Goal: Entertainment & Leisure: Browse casually

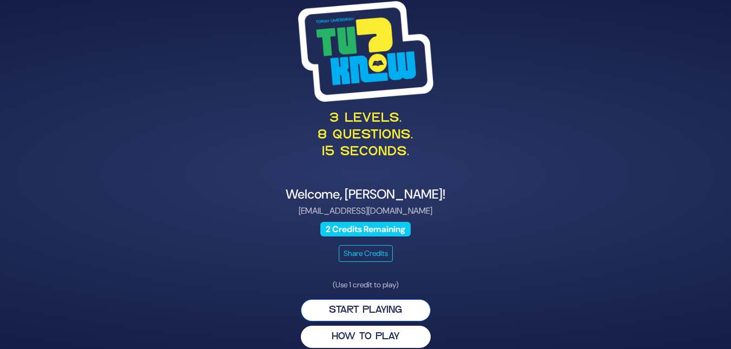
click at [340, 309] on button "Start Playing" at bounding box center [366, 310] width 130 height 22
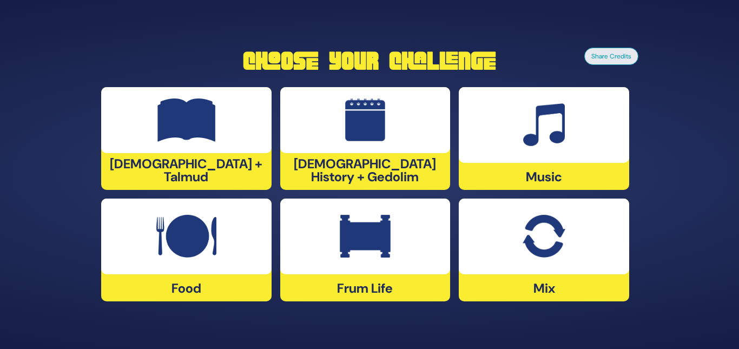
click at [537, 259] on div at bounding box center [544, 237] width 170 height 76
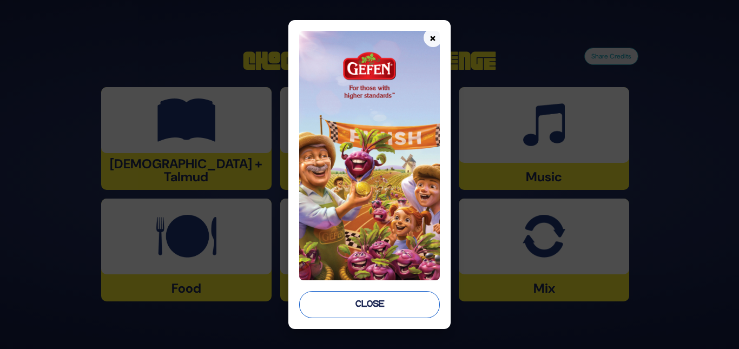
click at [367, 293] on button "Close" at bounding box center [369, 304] width 140 height 27
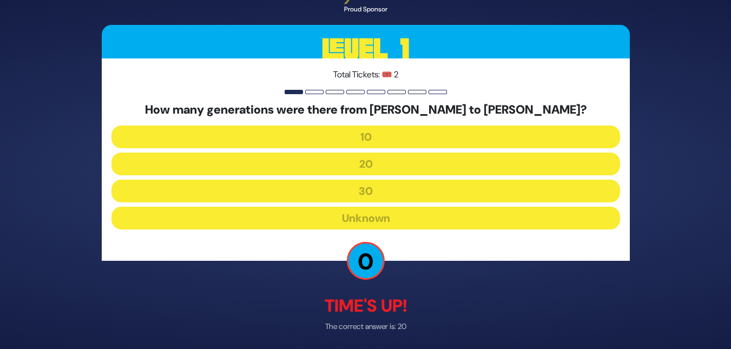
click at [368, 261] on p "0" at bounding box center [366, 261] width 38 height 38
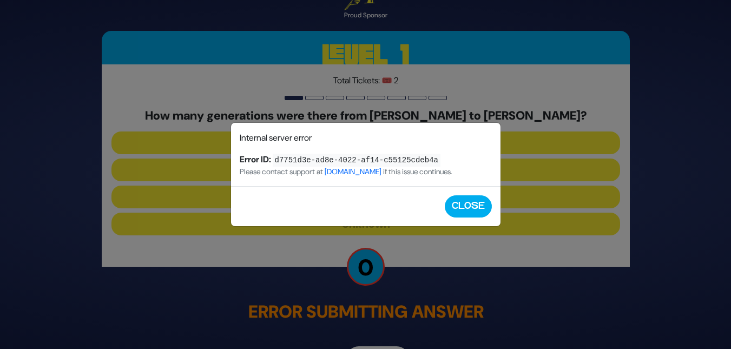
click at [362, 173] on link "tuknow.org" at bounding box center [353, 171] width 60 height 13
click at [478, 232] on div "Question Submission Error Internal server error Error ID: d7751d3e-ad8e-4022-af…" at bounding box center [365, 174] width 731 height 349
click at [476, 214] on button "Close" at bounding box center [468, 206] width 47 height 22
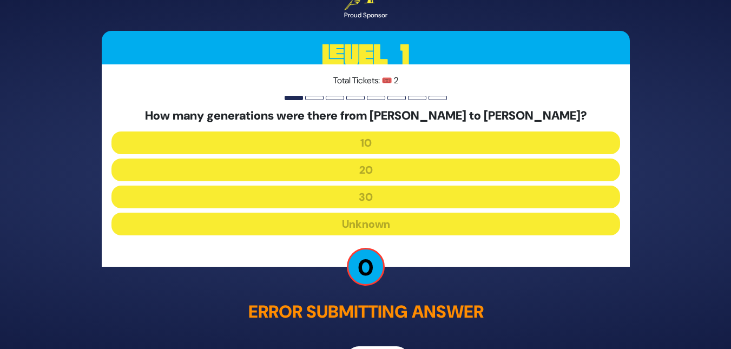
click at [342, 209] on div "How many generations were there from Adam to Avraham? 10 20 30 Unknown" at bounding box center [365, 174] width 509 height 131
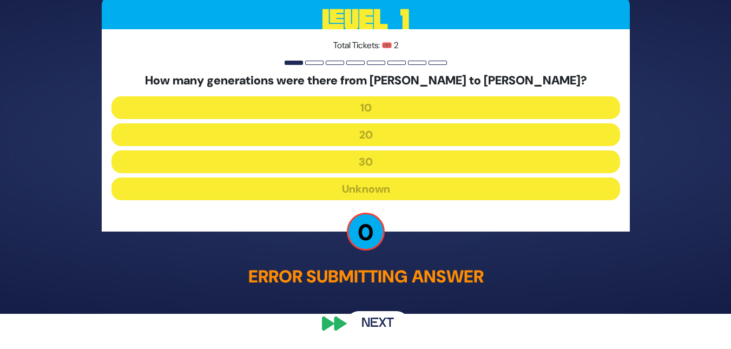
click at [391, 325] on button "Next" at bounding box center [377, 323] width 63 height 25
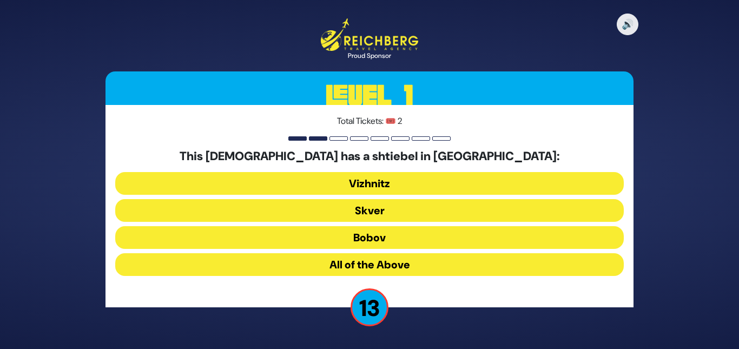
click at [364, 258] on button "All of the Above" at bounding box center [369, 264] width 509 height 23
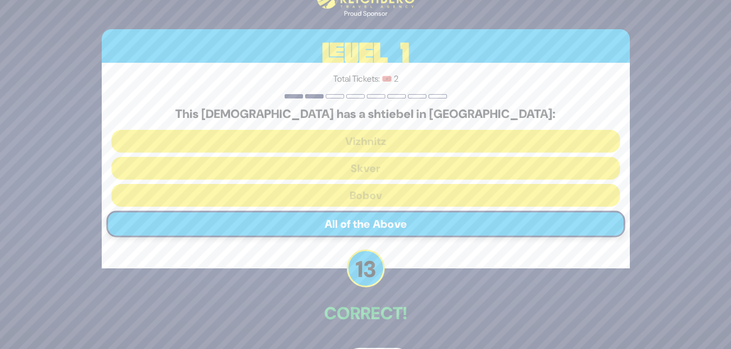
scroll to position [37, 0]
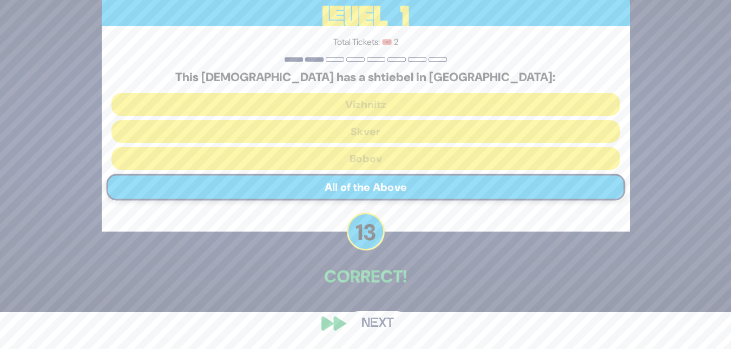
click at [377, 324] on button "Next" at bounding box center [377, 323] width 63 height 25
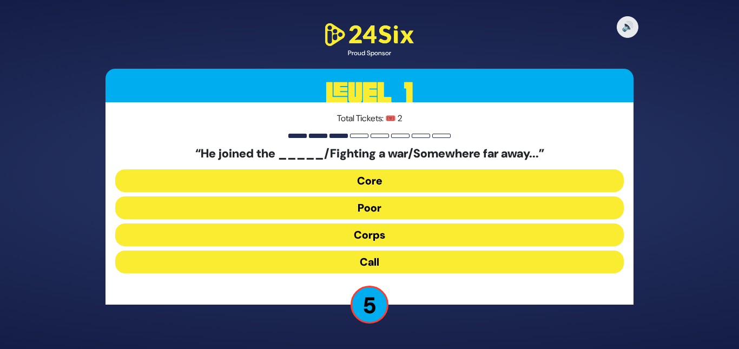
click at [355, 261] on button "Call" at bounding box center [369, 261] width 509 height 23
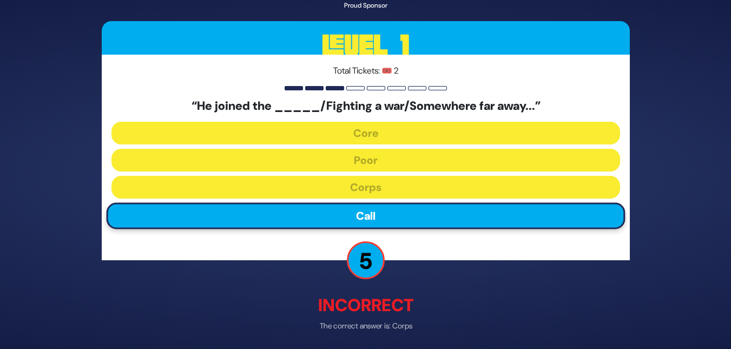
scroll to position [40, 0]
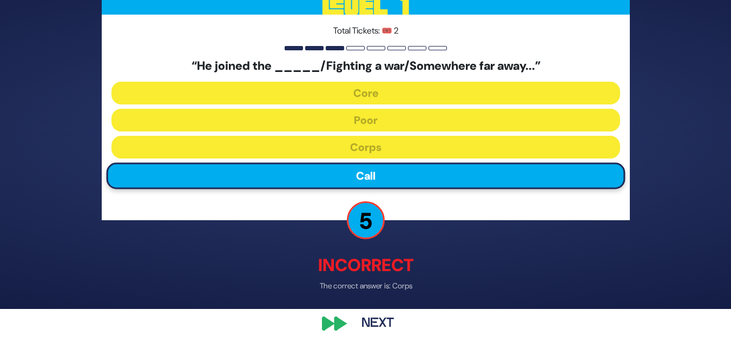
click at [375, 323] on button "Next" at bounding box center [377, 323] width 63 height 25
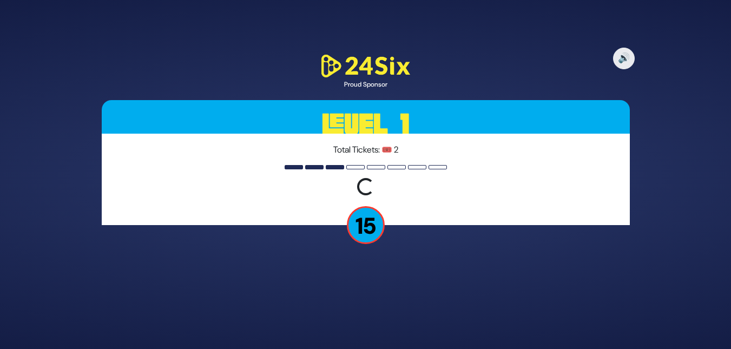
scroll to position [0, 0]
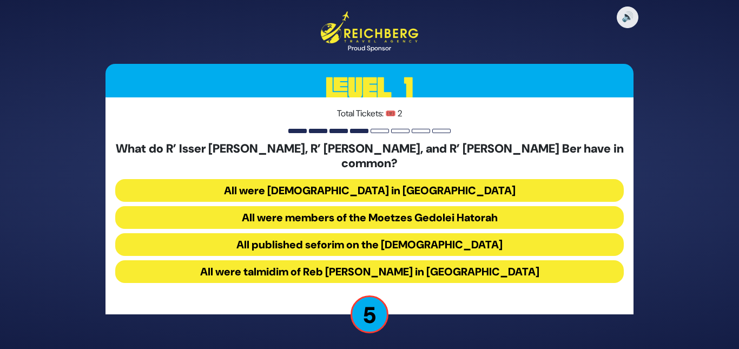
click at [321, 180] on button "All were Roshei Yeshiva in Slabodka" at bounding box center [369, 190] width 509 height 23
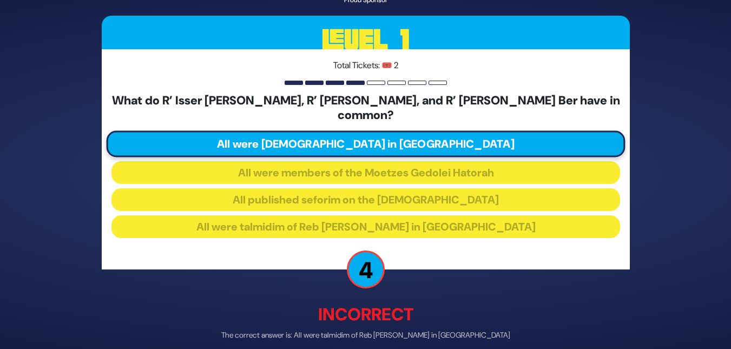
scroll to position [42, 0]
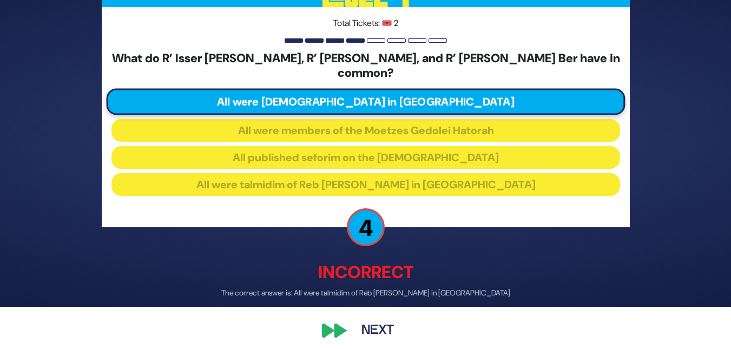
click at [395, 329] on button "Next" at bounding box center [377, 331] width 63 height 25
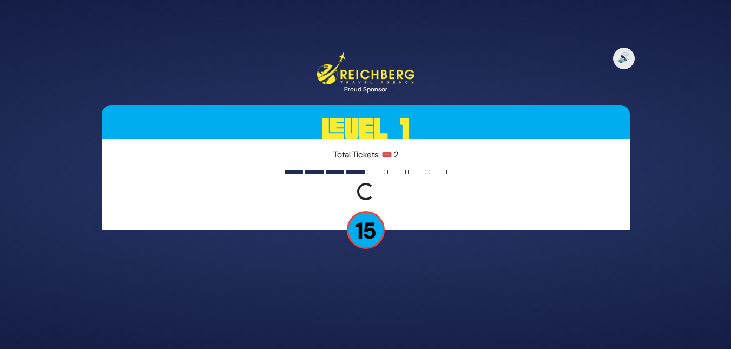
scroll to position [0, 0]
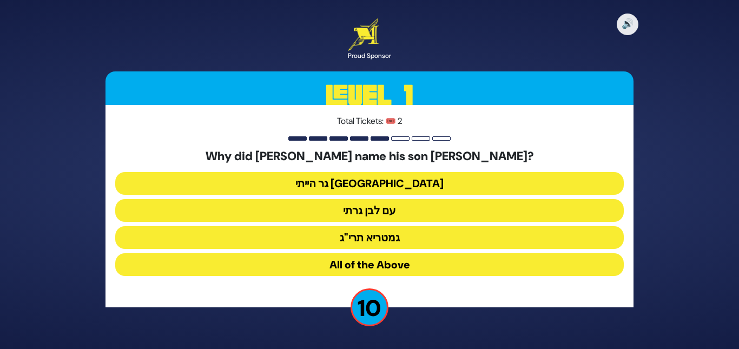
click at [381, 259] on button "All of the Above" at bounding box center [369, 264] width 509 height 23
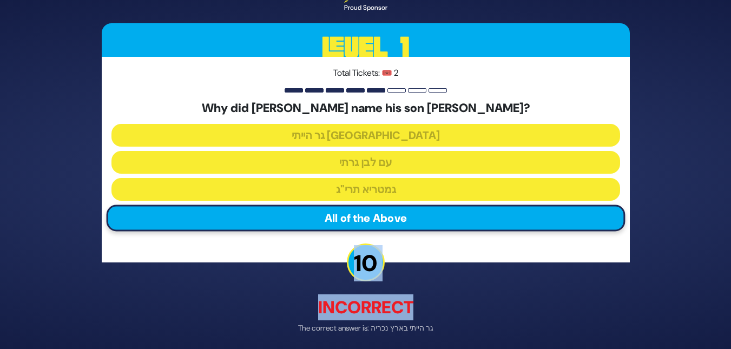
drag, startPoint x: 715, startPoint y: 263, endPoint x: 738, endPoint y: 320, distance: 61.9
click at [731, 320] on html "🔊 Proud Sponsor Level 1 Total Tickets: 🎟️ 2 Why did Moshe Rabbeinu name his son…" at bounding box center [365, 174] width 731 height 349
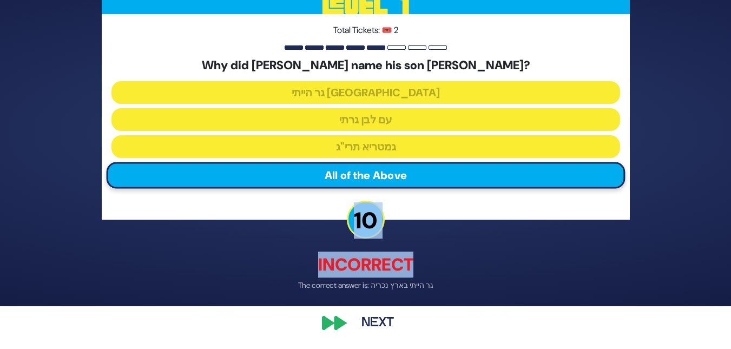
click at [381, 334] on button "Next" at bounding box center [377, 323] width 63 height 25
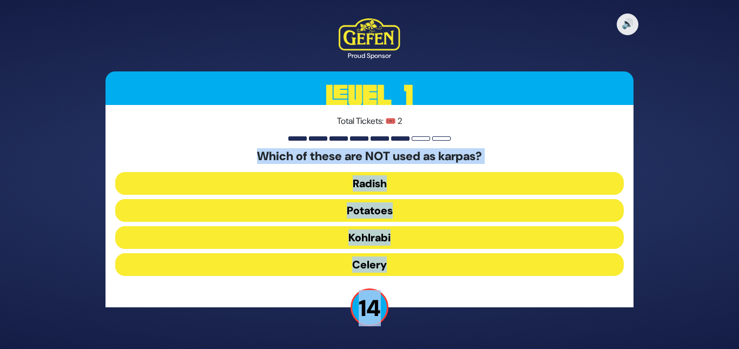
click at [541, 146] on div "Total Tickets: 🎟️ 2 Which of these are NOT used as karpas? Radish Potatoes Kohl…" at bounding box center [369, 206] width 528 height 202
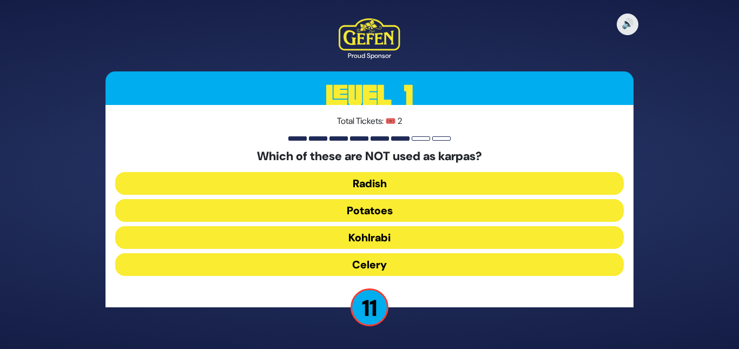
click at [399, 239] on button "Kohlrabi" at bounding box center [369, 237] width 509 height 23
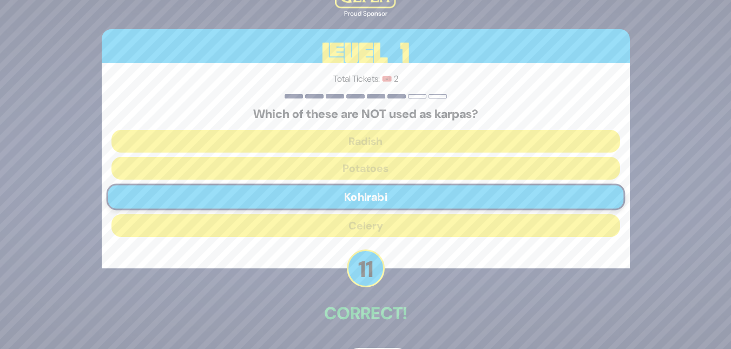
scroll to position [37, 0]
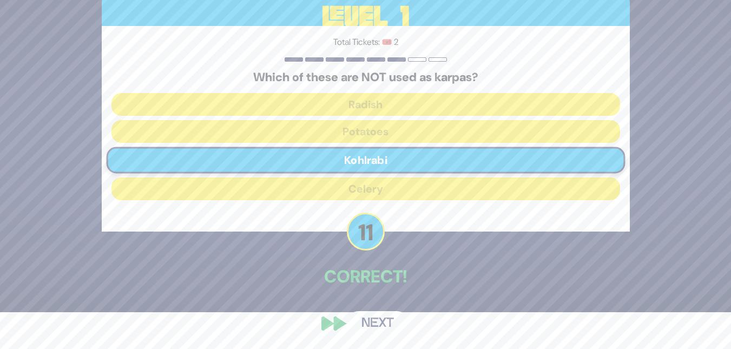
click at [378, 326] on button "Next" at bounding box center [377, 323] width 63 height 25
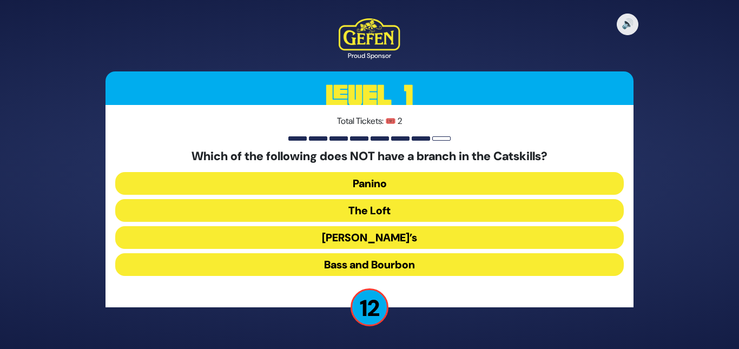
click at [340, 213] on button "The Loft" at bounding box center [369, 210] width 509 height 23
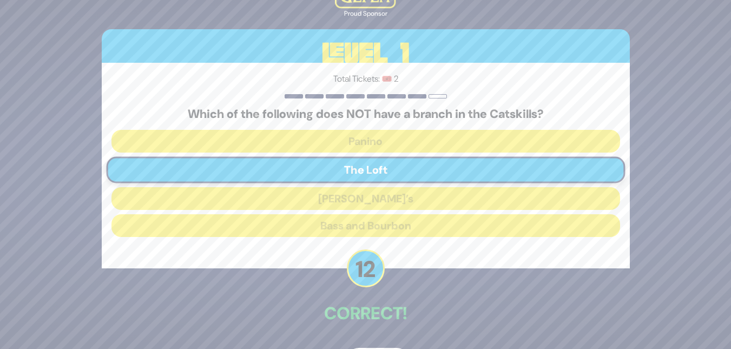
scroll to position [37, 0]
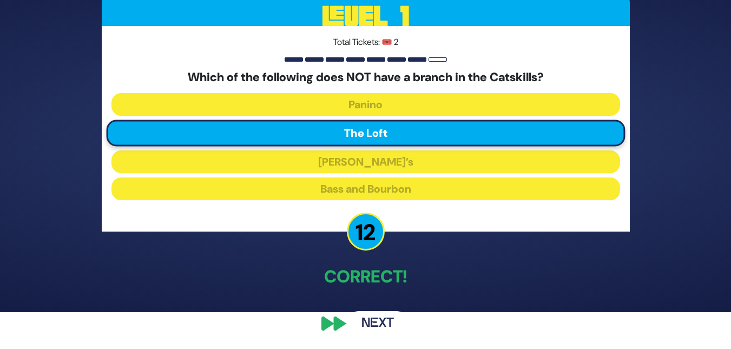
click at [374, 315] on button "Next" at bounding box center [377, 323] width 63 height 25
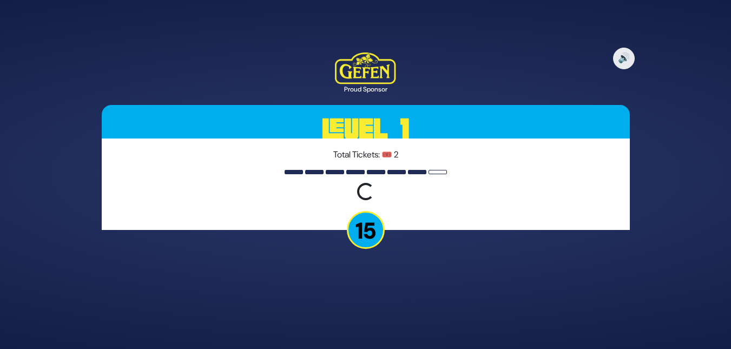
scroll to position [0, 0]
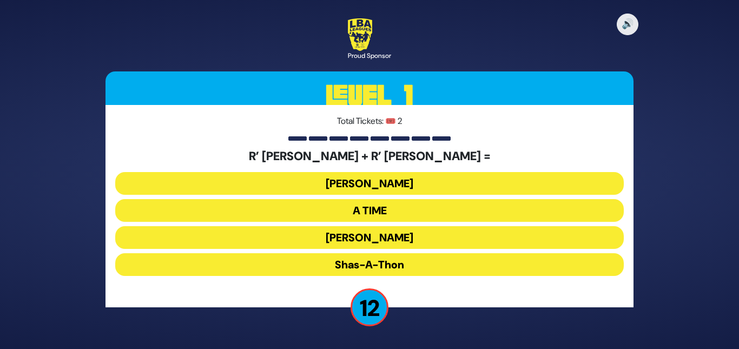
click at [381, 237] on button "Ohel Sarala" at bounding box center [369, 237] width 509 height 23
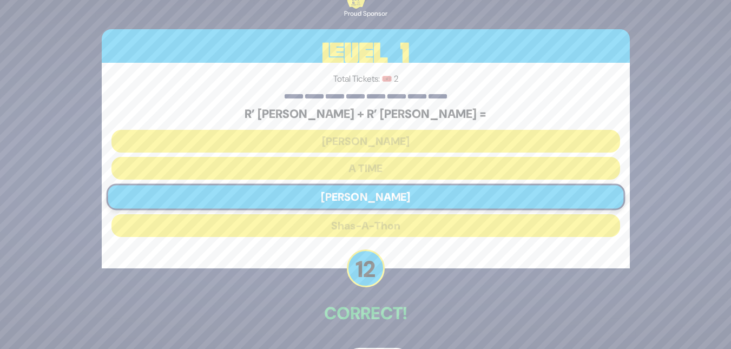
click at [377, 335] on div "🔊 Proud Sponsor Level 1 Total Tickets: 🎟️ 2 R’ Shloime Bochner + R’ Aryeh Zev G…" at bounding box center [366, 174] width 554 height 422
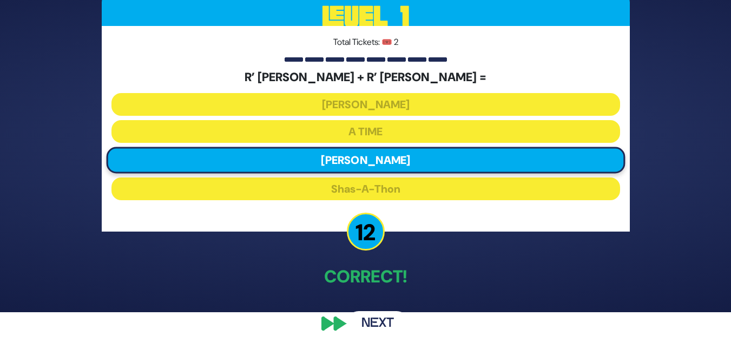
click at [387, 318] on button "Next" at bounding box center [377, 323] width 63 height 25
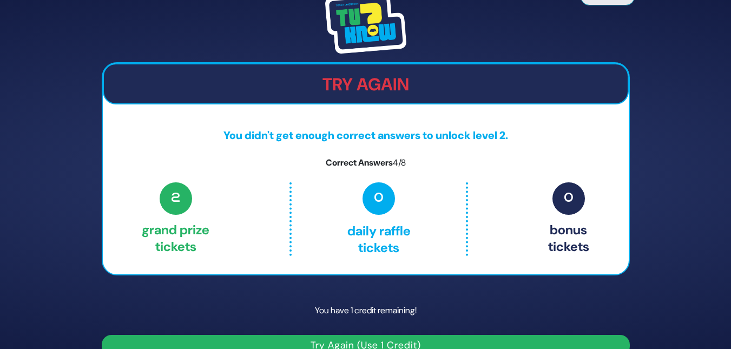
scroll to position [20, 0]
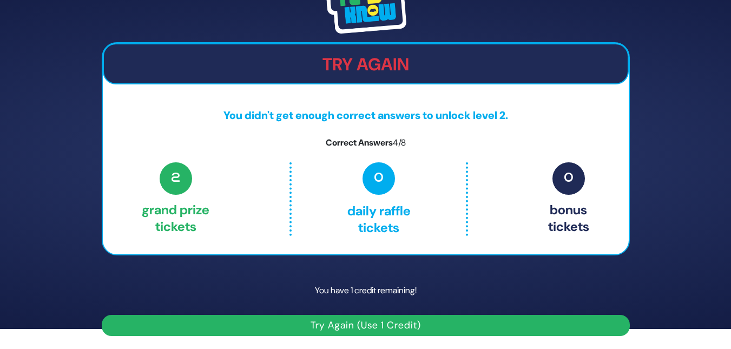
click at [398, 325] on button "Try Again (Use 1 Credit)" at bounding box center [366, 325] width 528 height 21
click at [317, 322] on button "Try Again (Use 1 Credit)" at bounding box center [366, 325] width 528 height 21
click at [400, 328] on button "Try Again (Use 1 Credit)" at bounding box center [366, 325] width 528 height 21
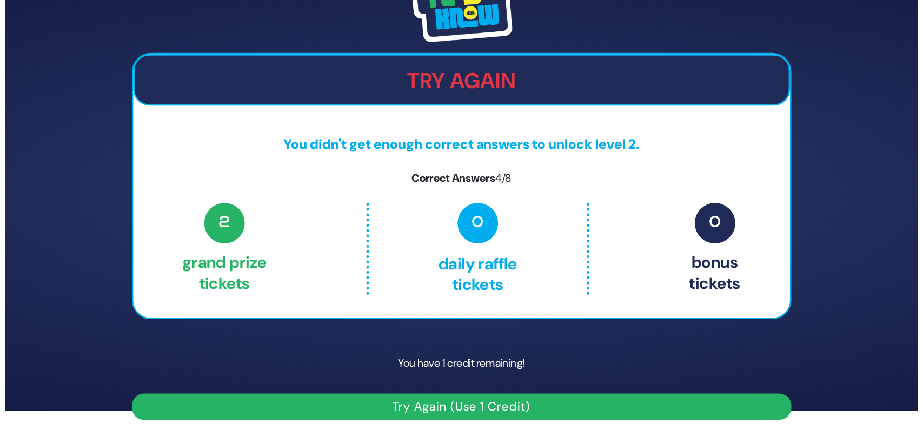
scroll to position [0, 0]
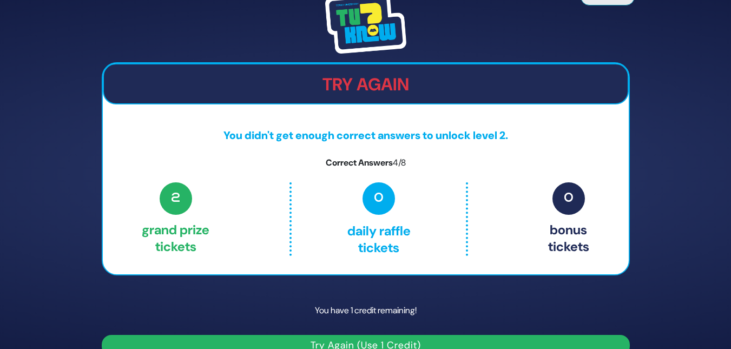
click at [377, 122] on div "Try Again You didn't get enough correct answers to unlock level 2. Correct Answ…" at bounding box center [366, 169] width 528 height 214
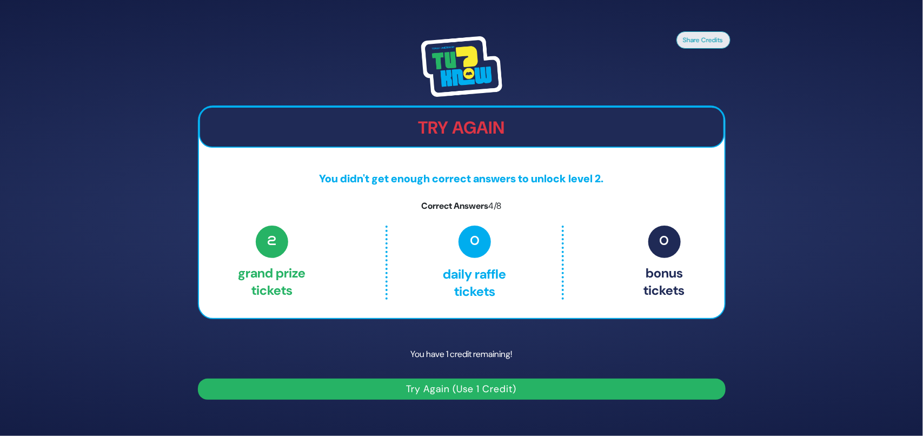
click at [522, 274] on p "0 Daily Raffle tickets" at bounding box center [475, 263] width 129 height 74
click at [738, 74] on div "Share Credits Try Again You didn't get enough correct answers to unlock level 2…" at bounding box center [461, 218] width 923 height 436
click at [467, 348] on button "Try Again (Use 1 Credit)" at bounding box center [462, 389] width 528 height 21
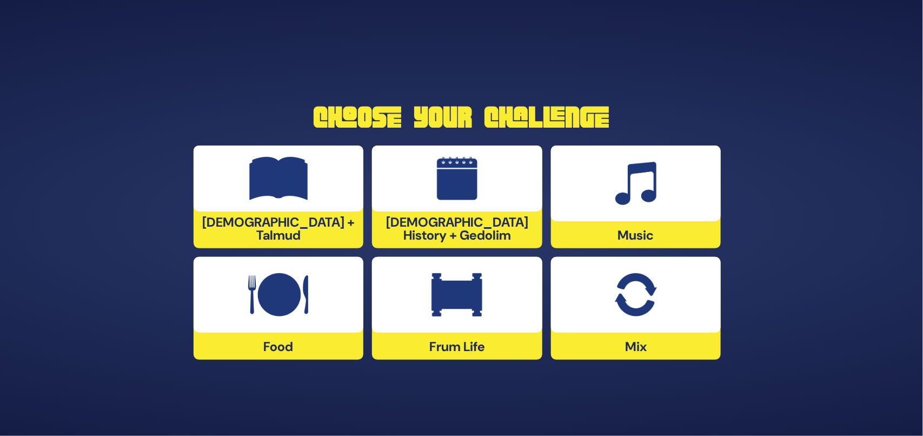
click at [631, 328] on div at bounding box center [636, 295] width 170 height 76
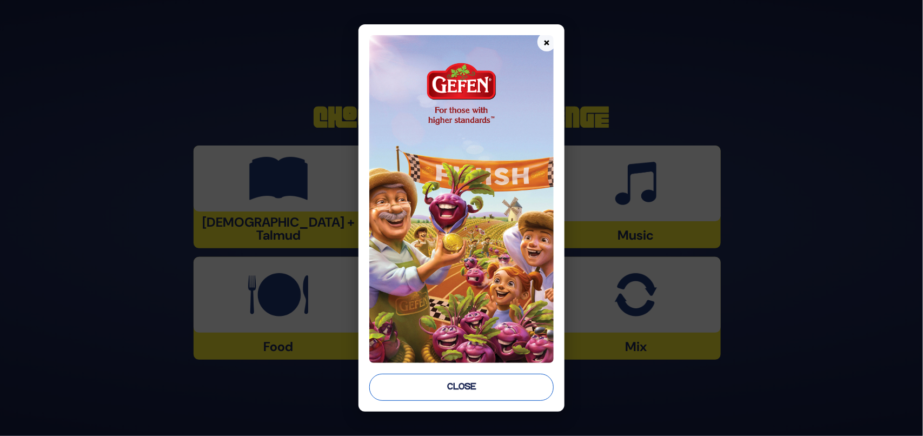
click at [463, 385] on button "Close" at bounding box center [461, 387] width 184 height 27
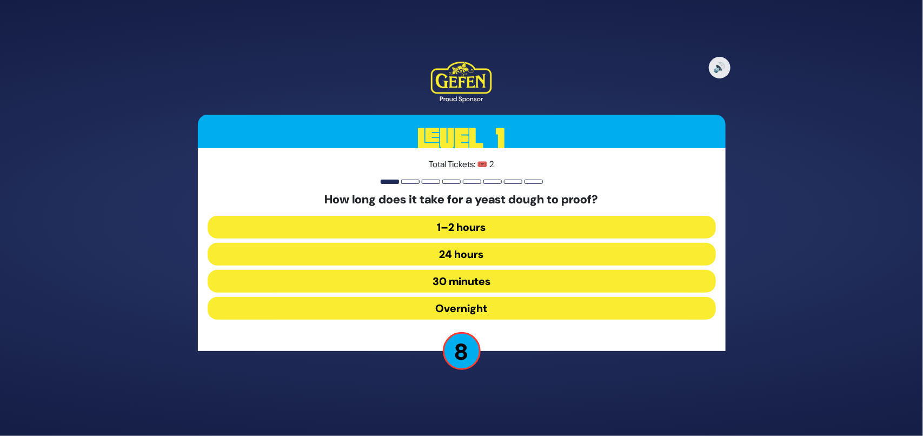
click at [500, 231] on button "1–2 hours" at bounding box center [462, 227] width 509 height 23
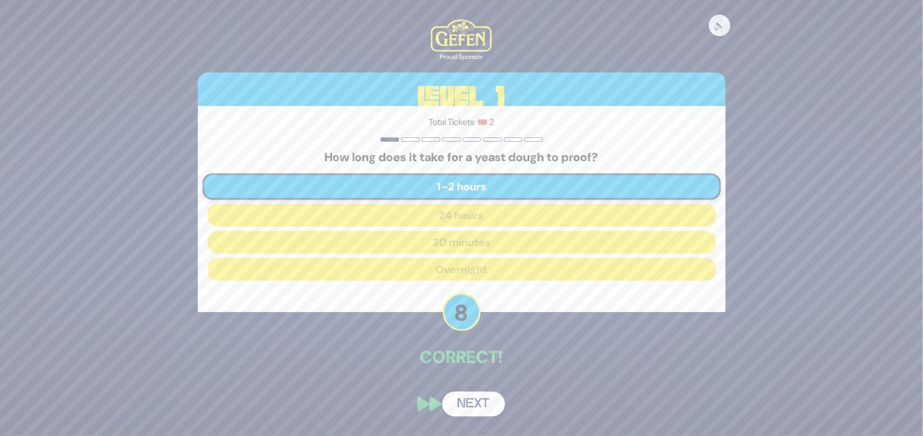
click at [463, 406] on button "Next" at bounding box center [474, 404] width 63 height 25
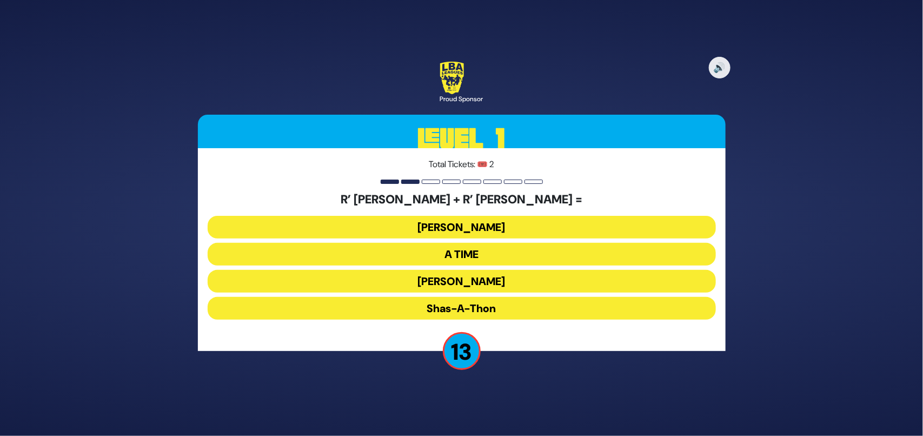
click at [454, 282] on button "Ohel Sarala" at bounding box center [462, 281] width 509 height 23
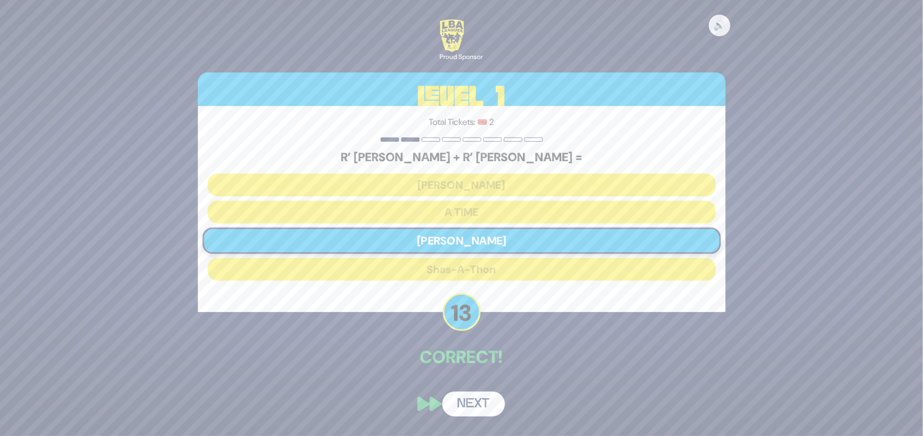
click at [474, 401] on button "Next" at bounding box center [474, 404] width 63 height 25
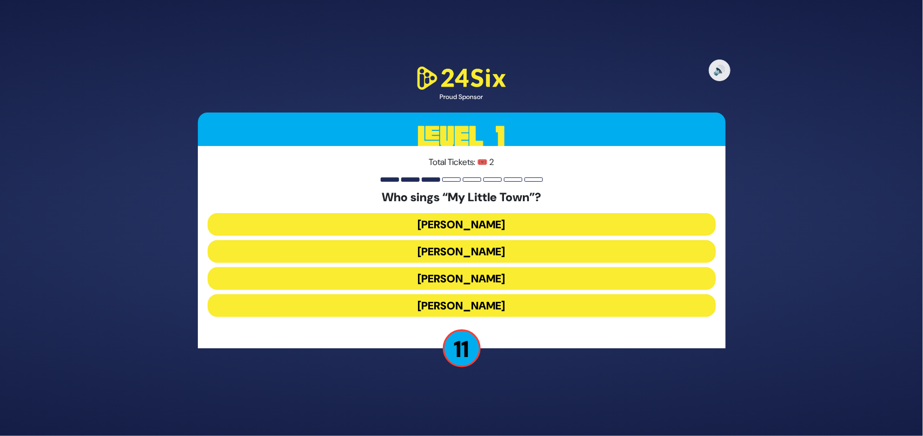
click at [445, 282] on button "Shulem Lemmer" at bounding box center [462, 278] width 509 height 23
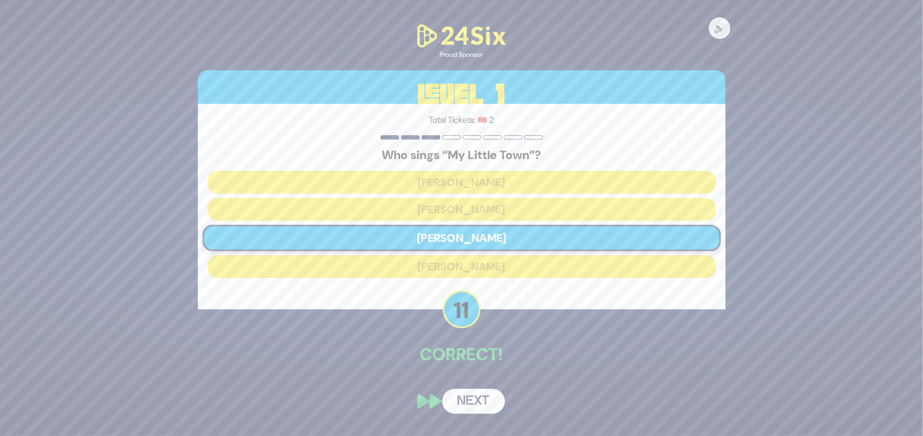
click at [474, 398] on button "Next" at bounding box center [474, 401] width 63 height 25
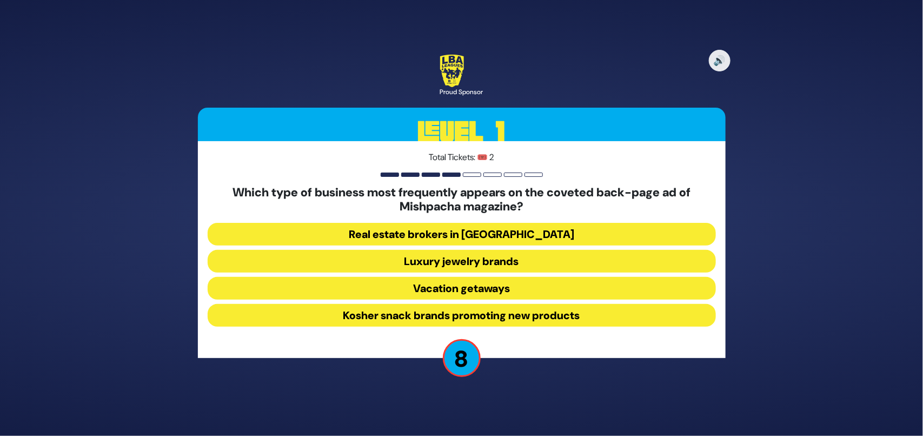
click at [406, 318] on button "Kosher snack brands promoting new products" at bounding box center [462, 315] width 509 height 23
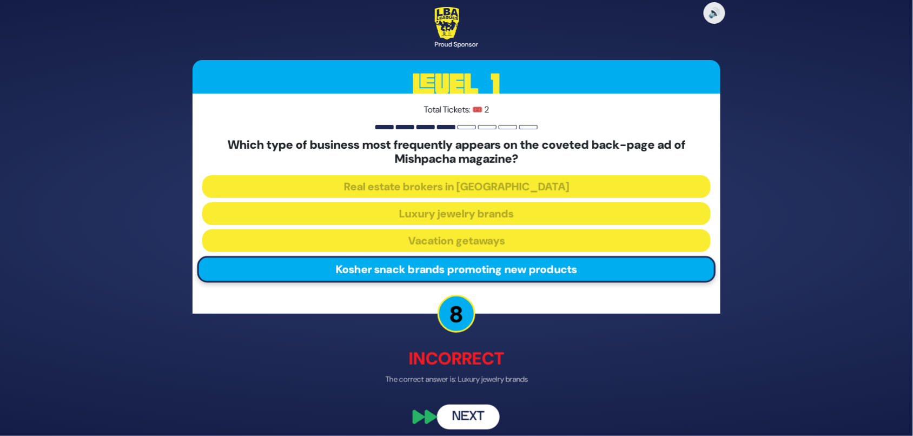
click at [466, 412] on button "Next" at bounding box center [468, 416] width 63 height 25
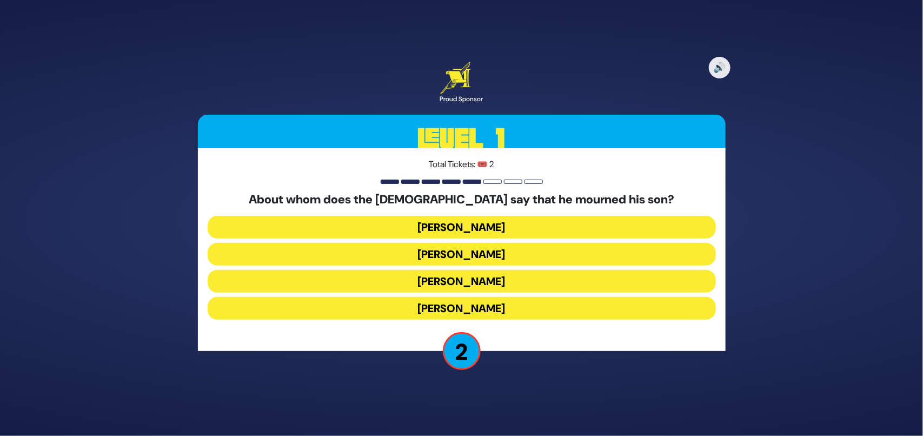
click at [423, 249] on button "Yaakov Avinu" at bounding box center [462, 254] width 509 height 23
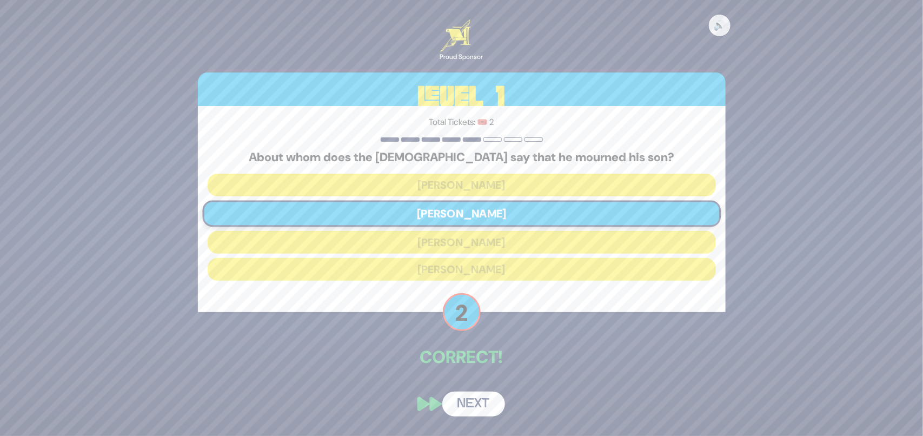
click at [484, 401] on button "Next" at bounding box center [474, 404] width 63 height 25
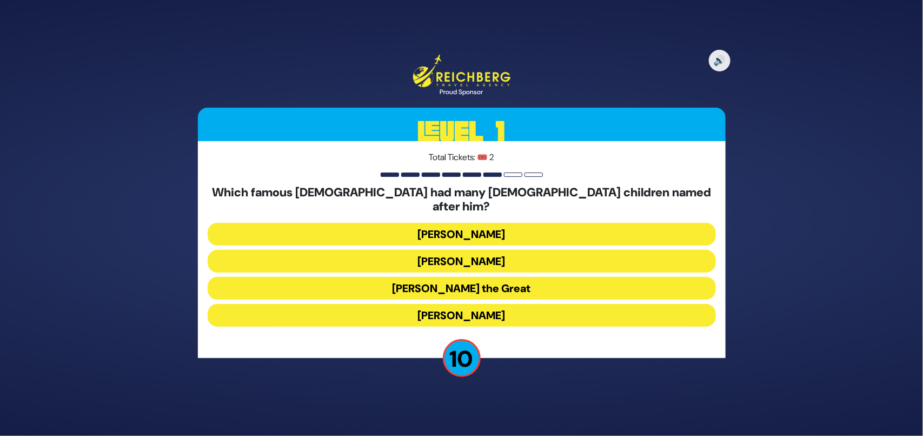
click at [405, 277] on button "Alexander the Great" at bounding box center [462, 288] width 509 height 23
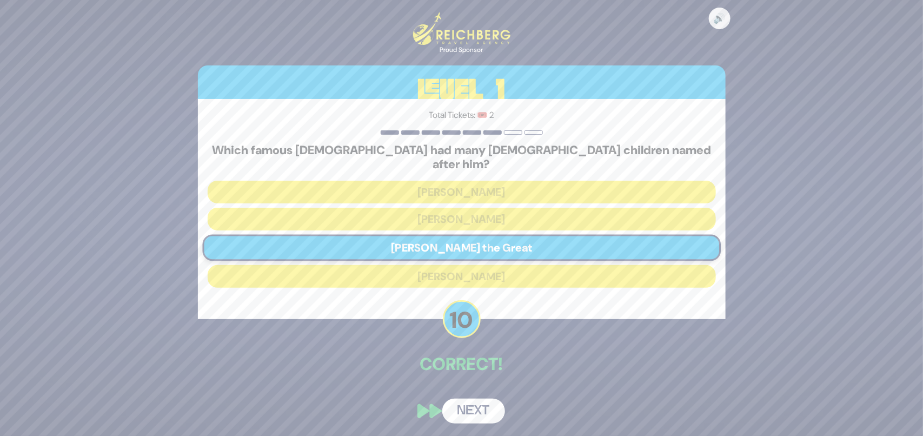
click at [484, 406] on button "Next" at bounding box center [474, 411] width 63 height 25
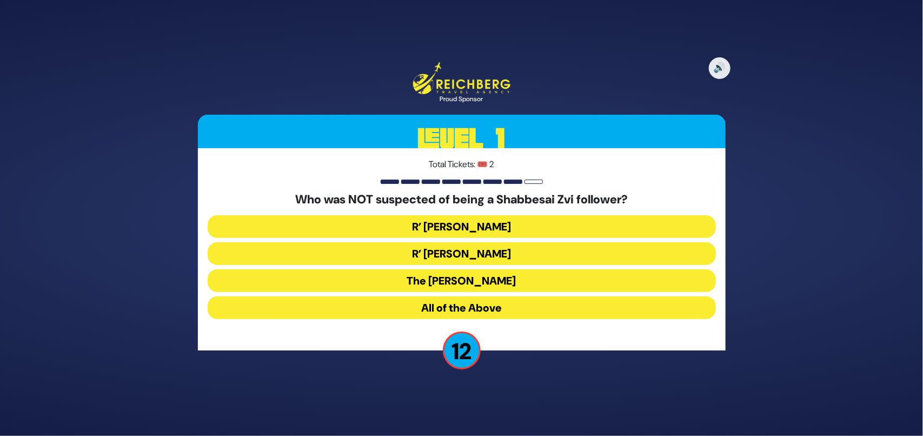
click at [459, 278] on button "The Chacham Zvi" at bounding box center [462, 280] width 509 height 23
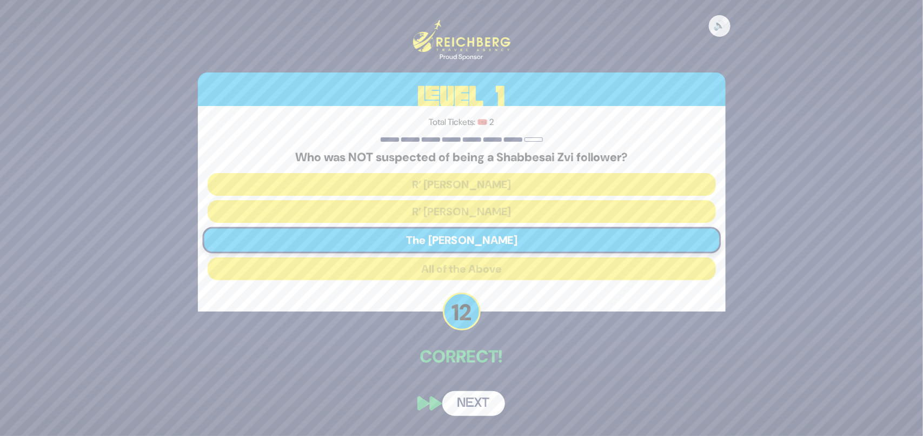
click at [458, 391] on button "Next" at bounding box center [474, 403] width 63 height 25
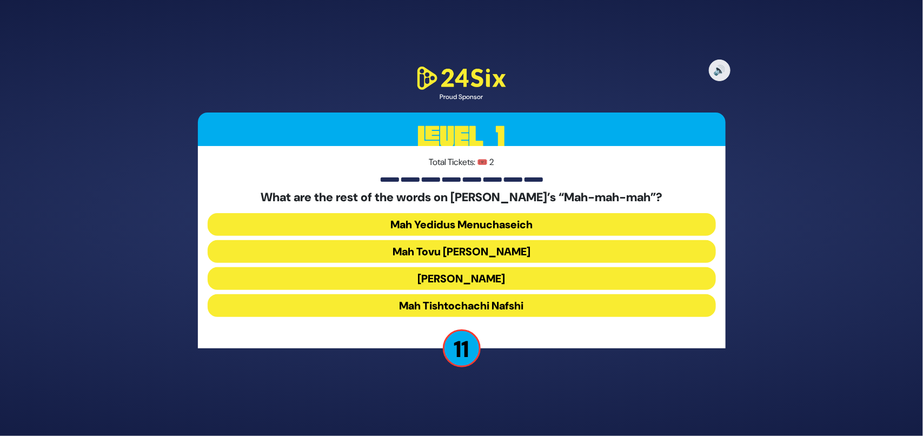
click at [402, 245] on button "Mah Tovu Ohalecha Yaakov" at bounding box center [462, 251] width 509 height 23
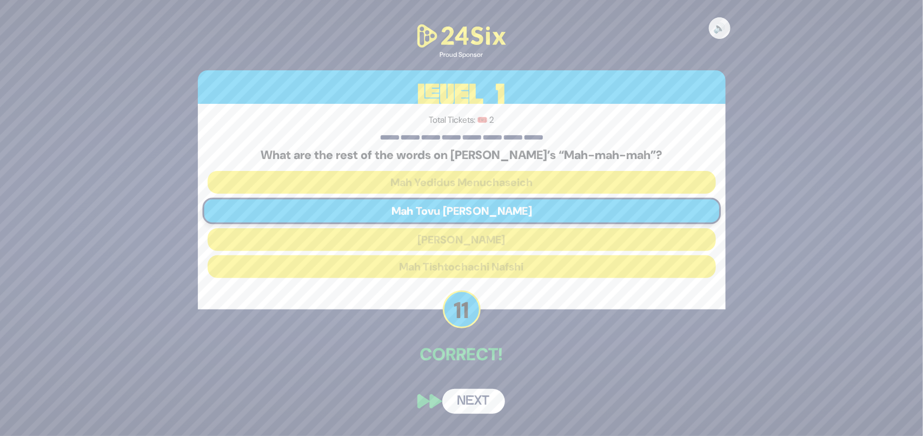
click at [471, 406] on button "Next" at bounding box center [474, 401] width 63 height 25
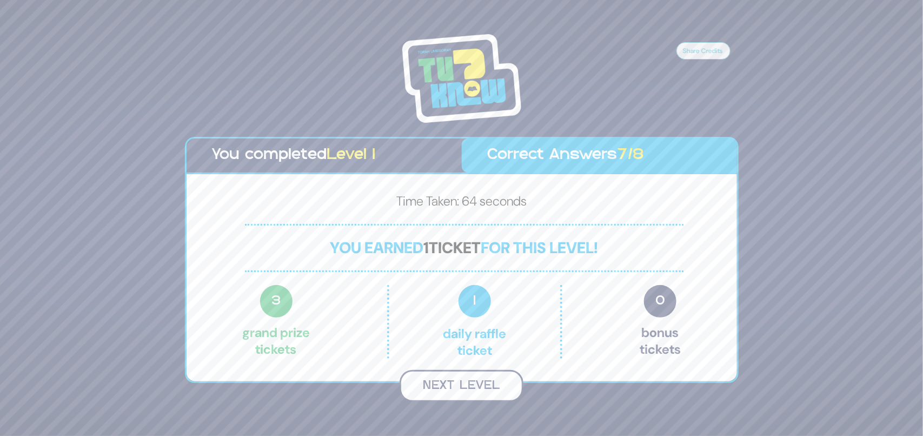
click at [467, 373] on button "Next Level" at bounding box center [462, 386] width 124 height 32
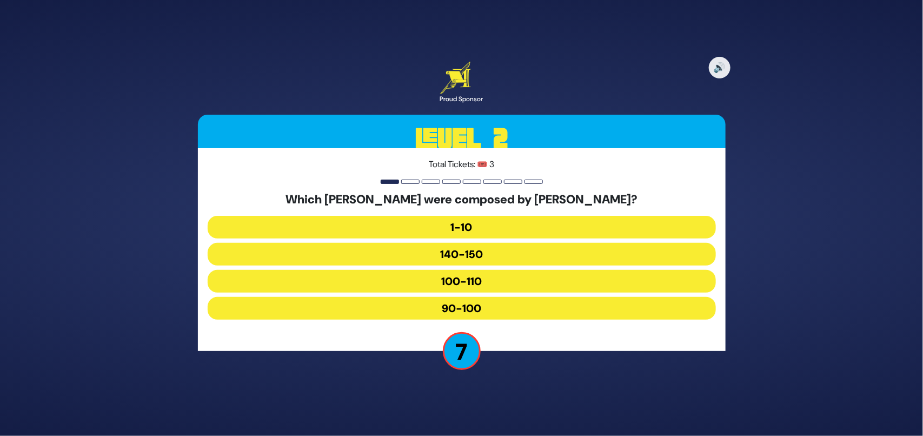
click at [460, 225] on button "1-10" at bounding box center [462, 227] width 509 height 23
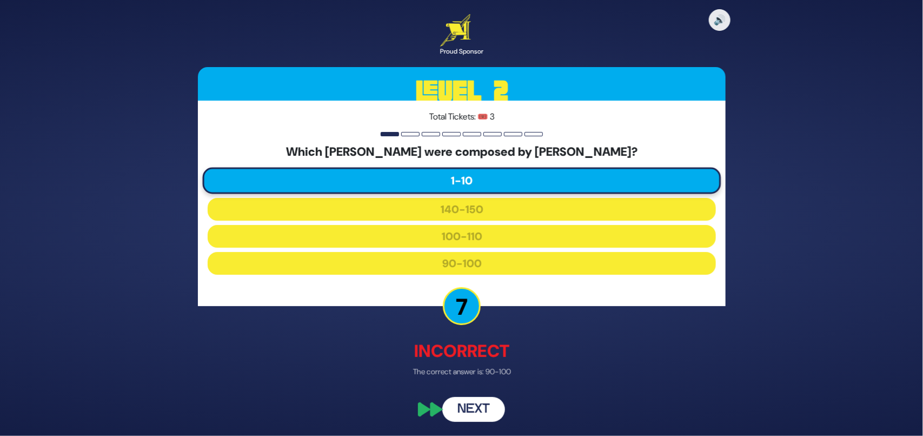
click at [474, 412] on button "Next" at bounding box center [474, 409] width 63 height 25
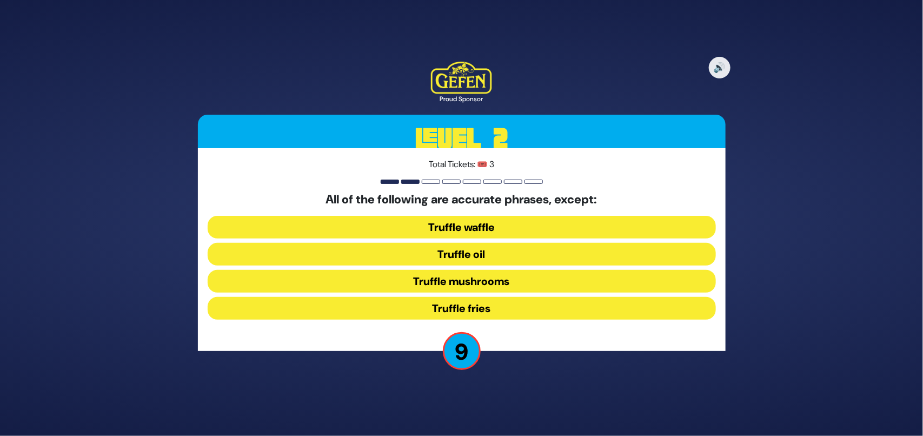
click at [452, 225] on button "Truffle waffle" at bounding box center [462, 227] width 509 height 23
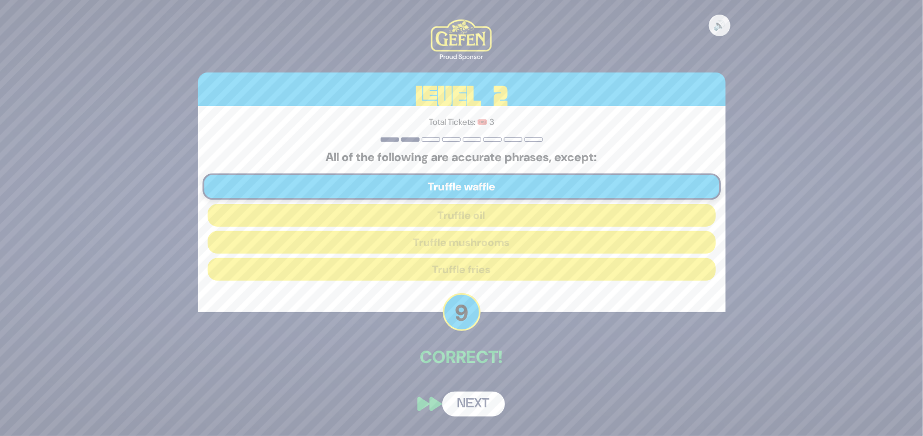
click at [465, 404] on button "Next" at bounding box center [474, 404] width 63 height 25
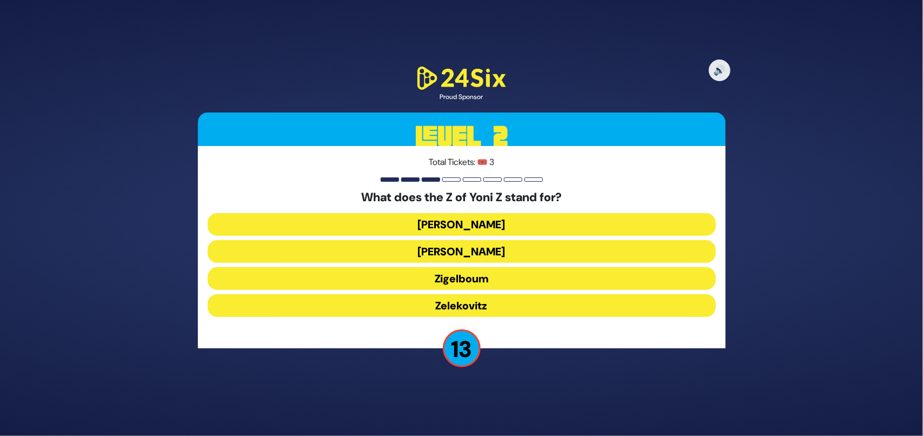
click at [410, 279] on button "Zigelboum" at bounding box center [462, 278] width 509 height 23
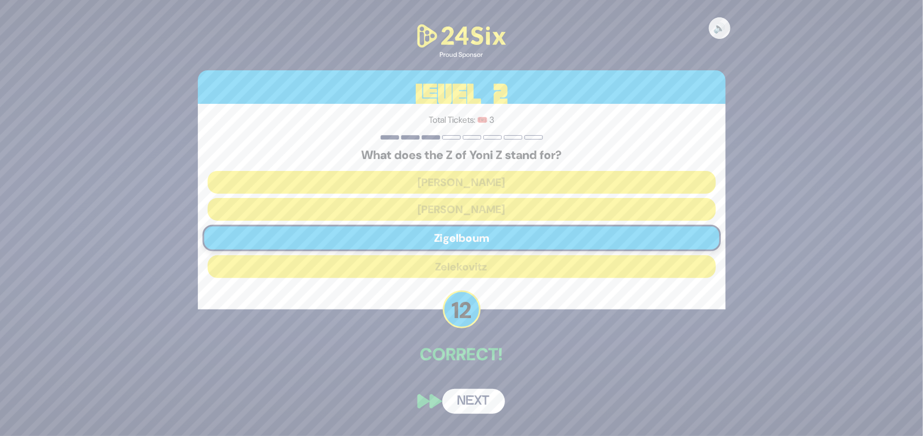
click at [471, 389] on button "Next" at bounding box center [474, 401] width 63 height 25
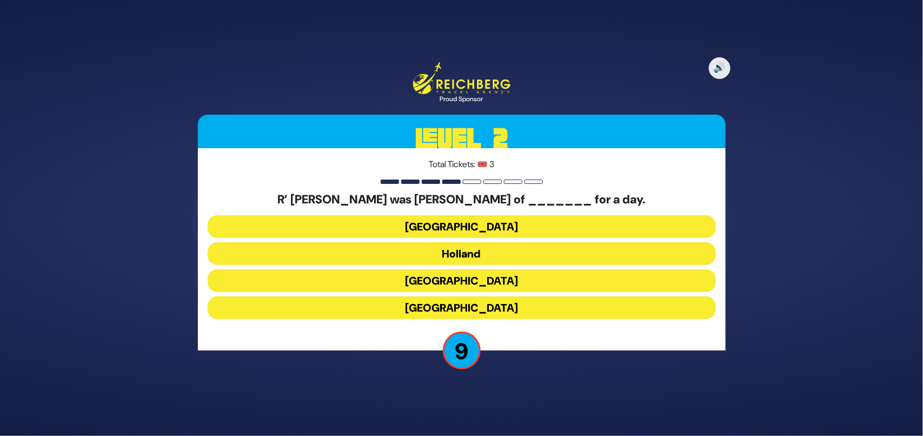
click at [450, 259] on button "Holland" at bounding box center [462, 253] width 509 height 23
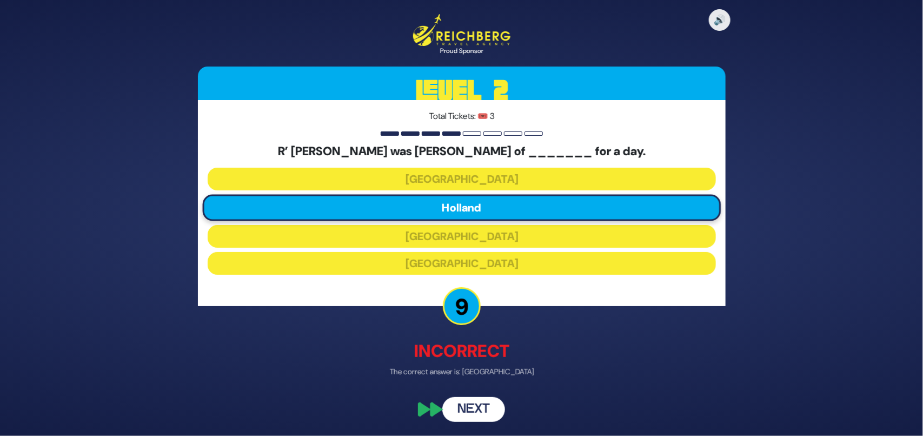
click at [480, 410] on button "Next" at bounding box center [474, 409] width 63 height 25
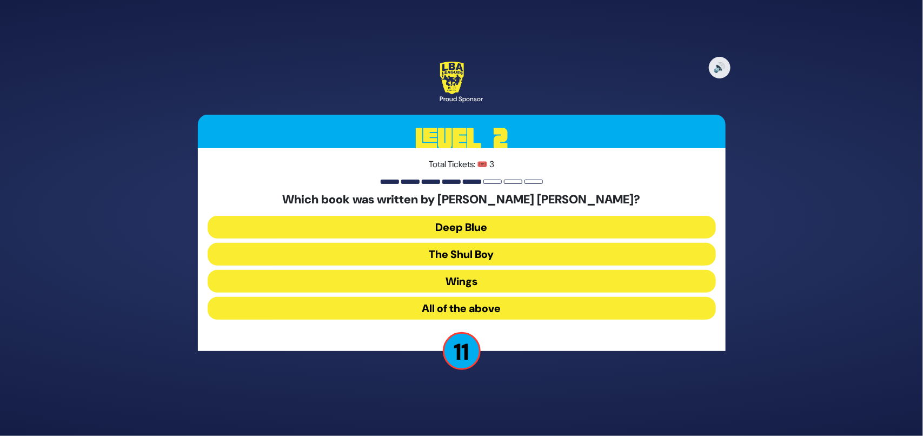
click at [421, 303] on button "All of the above" at bounding box center [462, 308] width 509 height 23
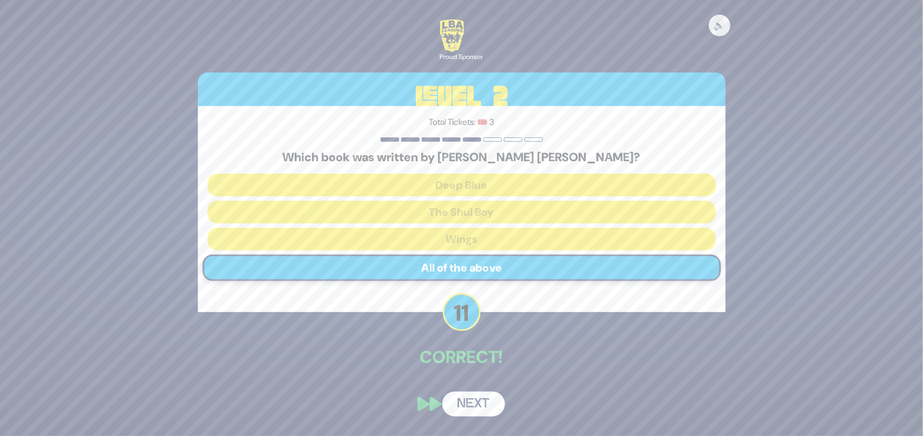
click at [479, 397] on button "Next" at bounding box center [474, 404] width 63 height 25
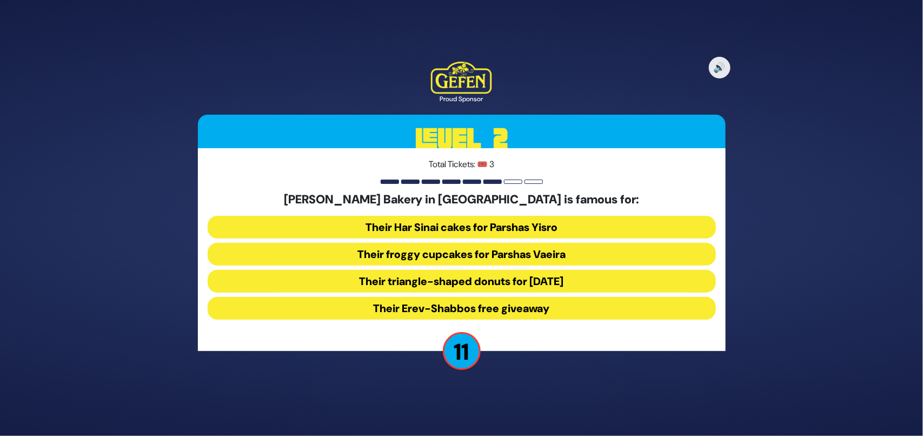
click at [425, 247] on button "Their froggy cupcakes for Parshas Vaeira" at bounding box center [462, 254] width 509 height 23
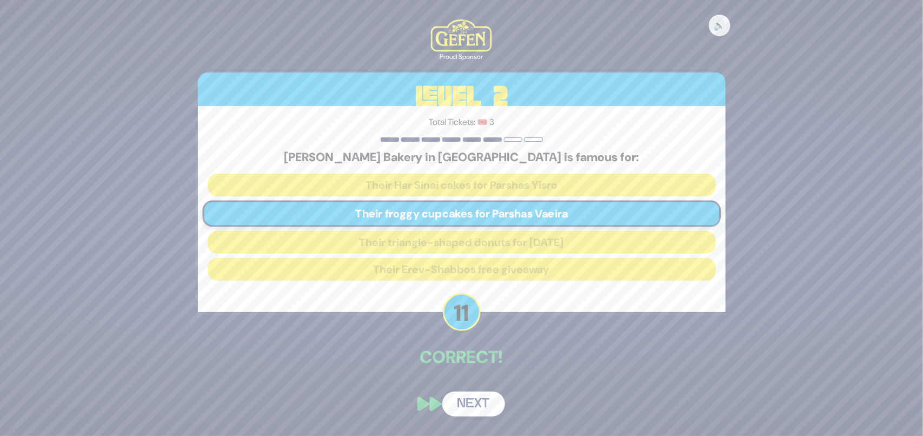
click at [465, 404] on button "Next" at bounding box center [474, 404] width 63 height 25
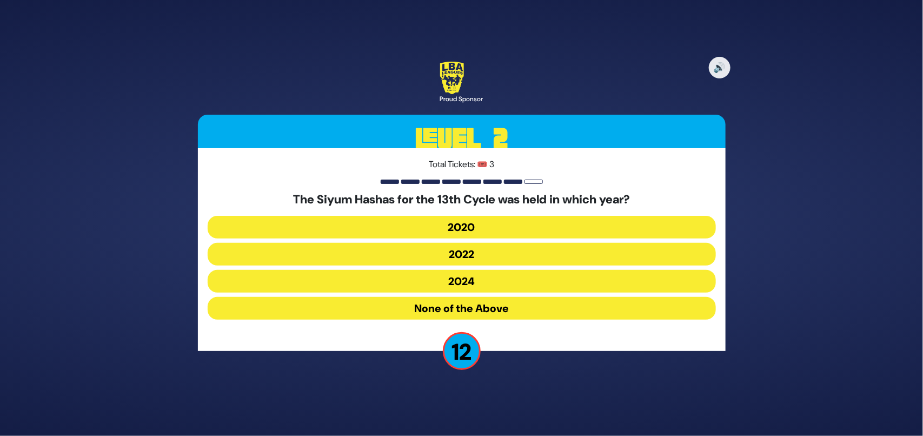
click at [448, 221] on button "2020" at bounding box center [462, 227] width 509 height 23
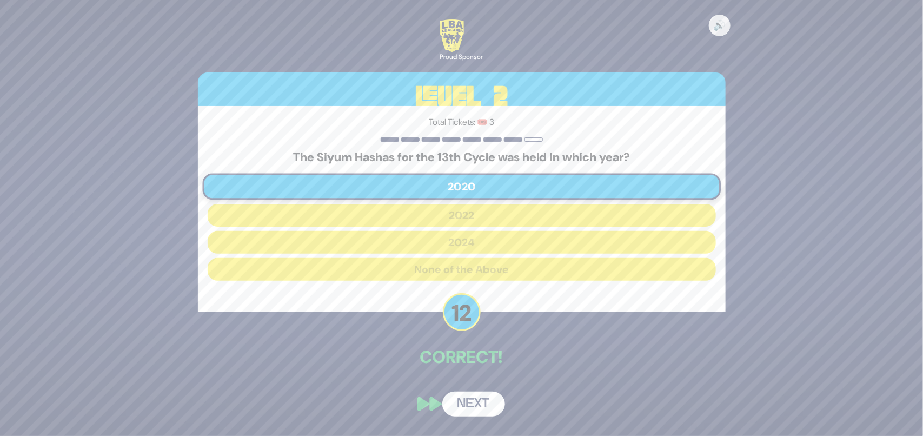
click at [488, 399] on button "Next" at bounding box center [474, 404] width 63 height 25
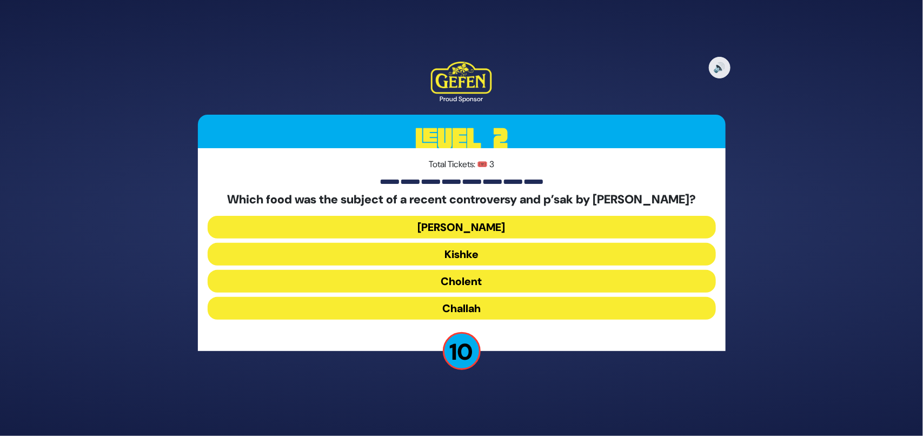
click at [424, 286] on button "Cholent" at bounding box center [462, 281] width 509 height 23
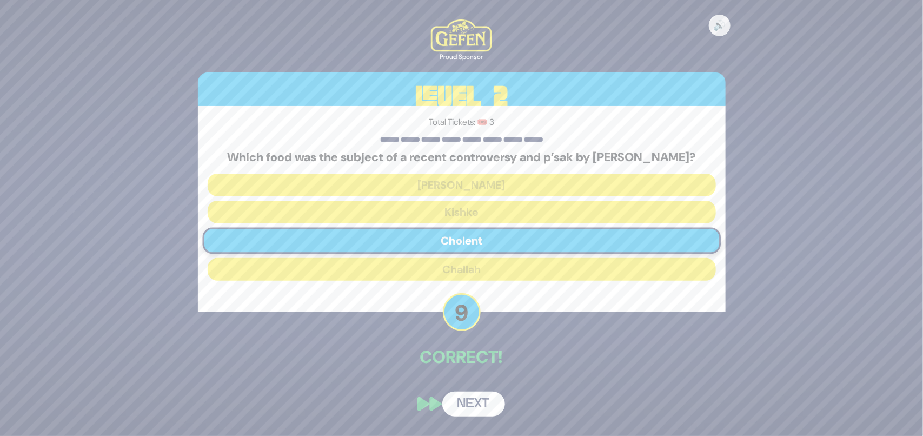
click at [479, 393] on div "🔊 Proud Sponsor Level 2 Total Tickets: 🎟️ 3 Which food was the subject of a rec…" at bounding box center [462, 217] width 554 height 422
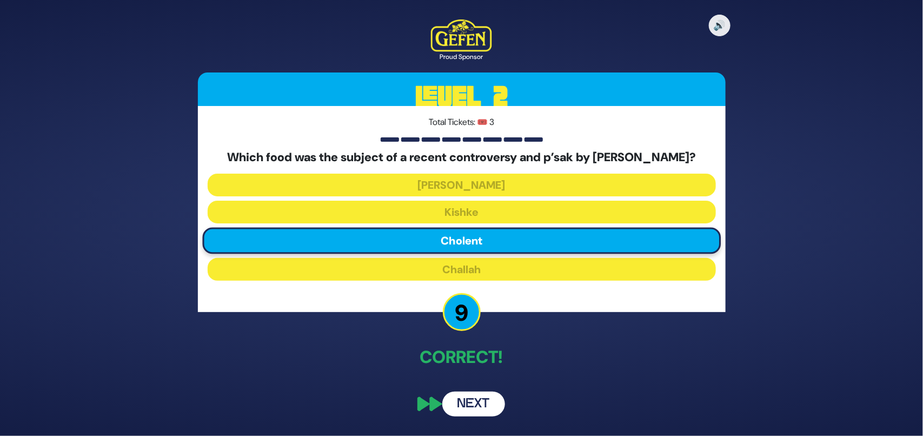
click at [483, 417] on button "Next" at bounding box center [474, 404] width 63 height 25
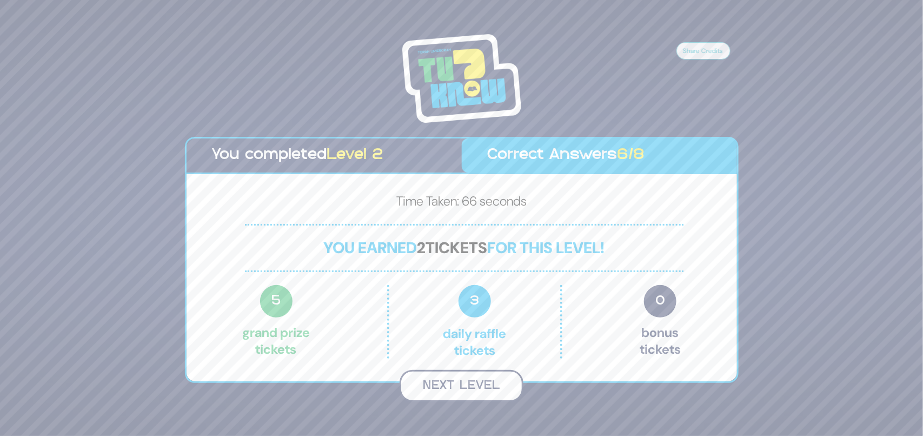
click at [483, 386] on button "Next Level" at bounding box center [462, 386] width 124 height 32
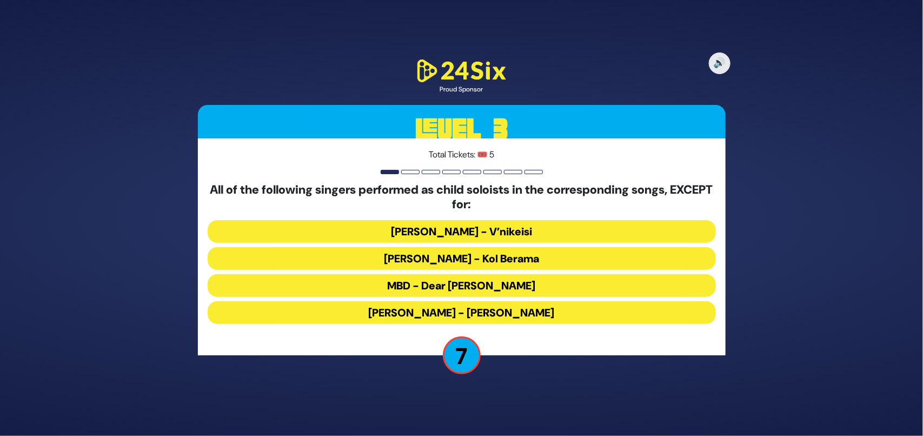
click at [404, 285] on button "MBD - Dear Nikolai" at bounding box center [462, 285] width 509 height 23
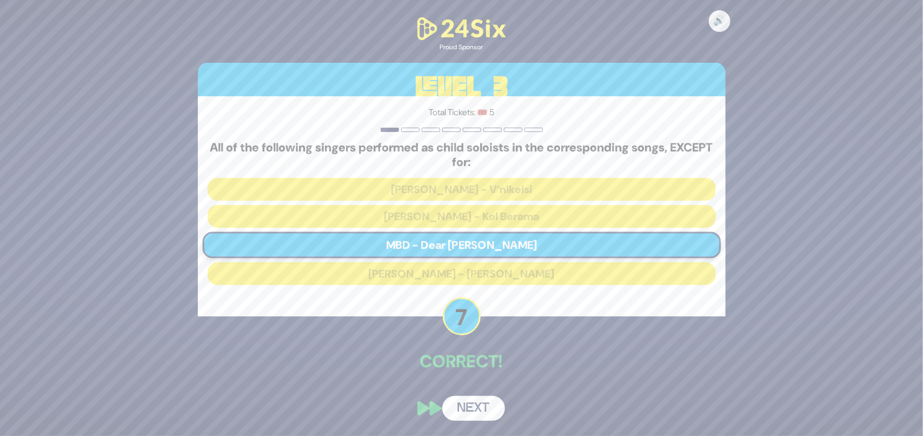
click at [479, 399] on button "Next" at bounding box center [474, 408] width 63 height 25
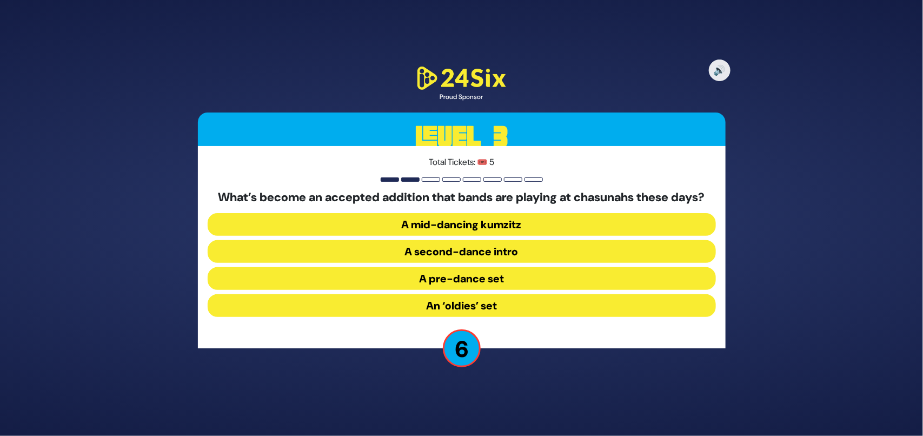
click at [406, 290] on button "A pre-dance set" at bounding box center [462, 278] width 509 height 23
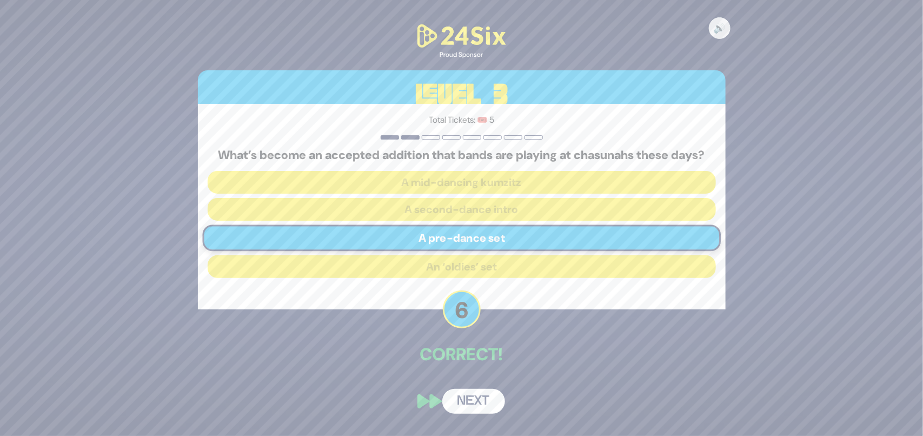
click at [474, 405] on button "Next" at bounding box center [474, 401] width 63 height 25
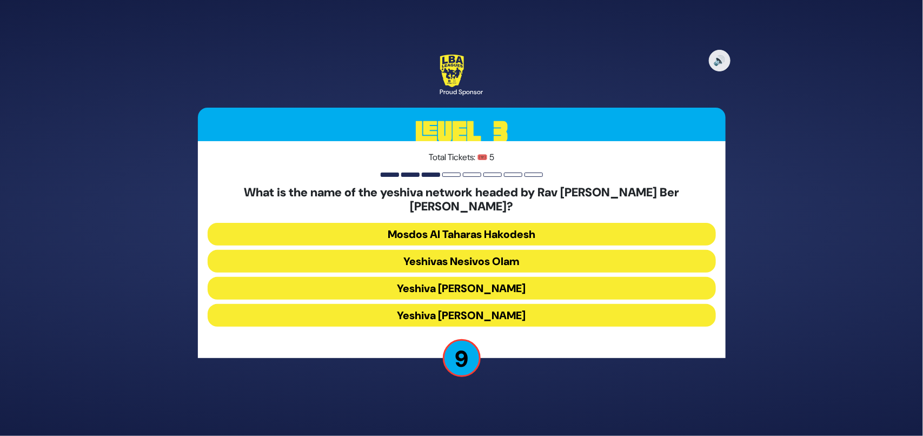
click at [425, 304] on button "Yeshiva Ateres Shlomo" at bounding box center [462, 315] width 509 height 23
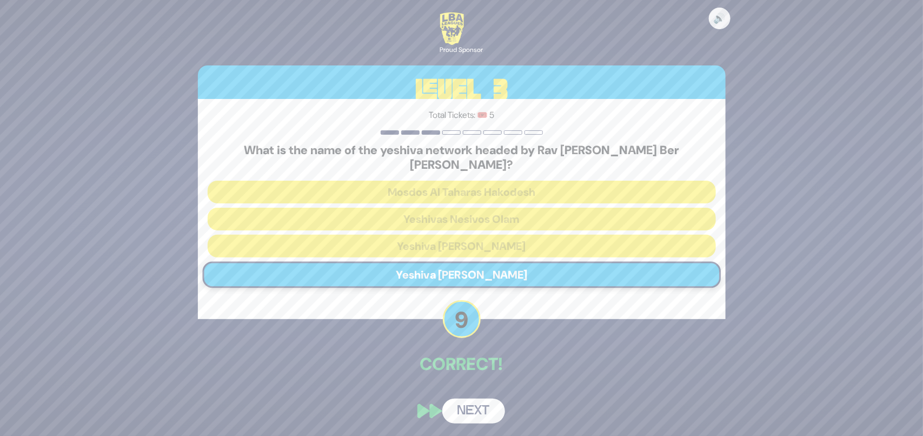
click at [475, 399] on button "Next" at bounding box center [474, 411] width 63 height 25
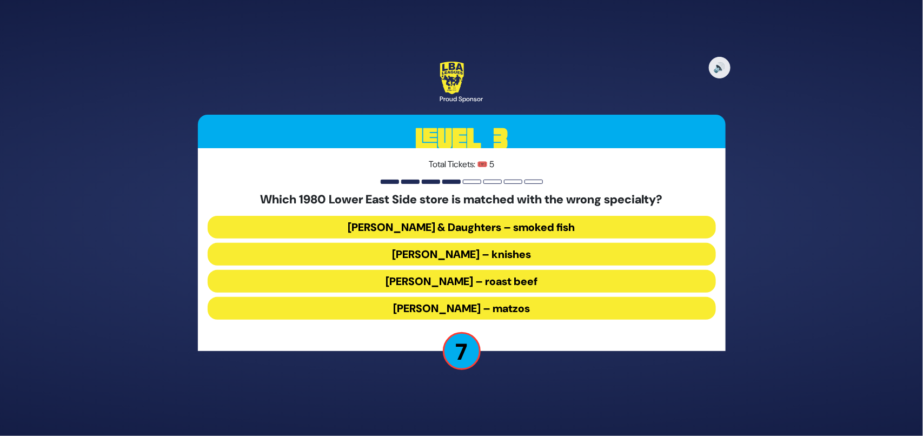
click at [383, 223] on button "Russ & Daughters – smoked fish" at bounding box center [462, 227] width 509 height 23
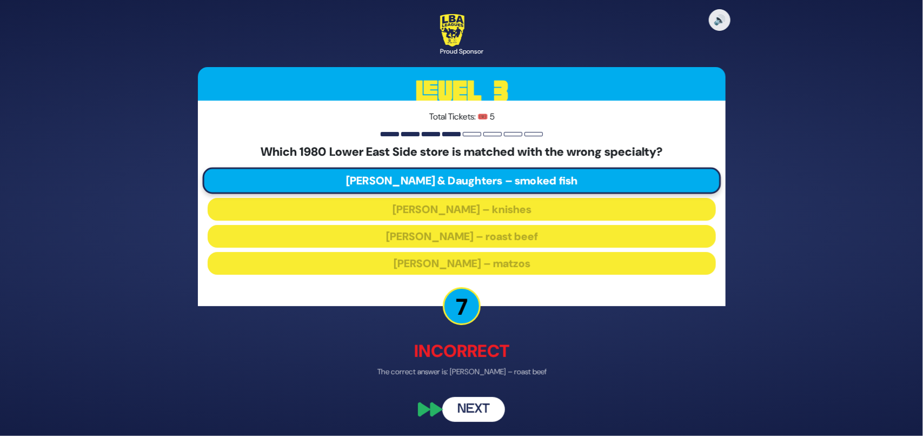
click at [467, 406] on button "Next" at bounding box center [474, 409] width 63 height 25
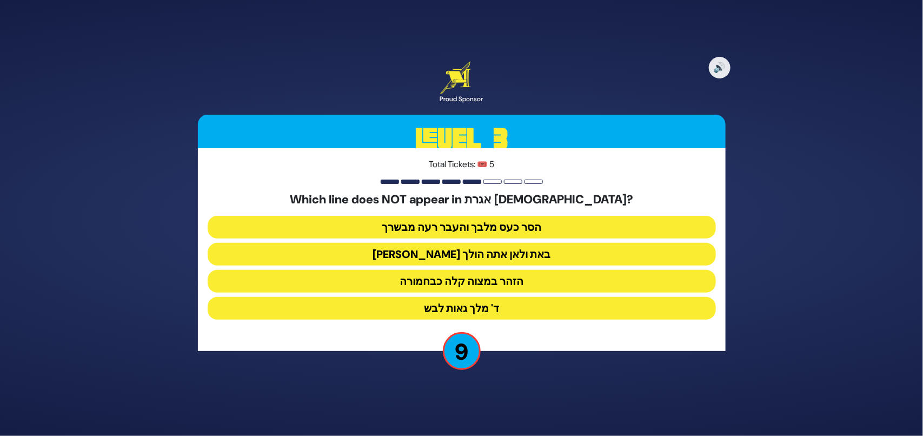
click at [469, 316] on button "ד' מלך גאות לבש" at bounding box center [462, 308] width 509 height 23
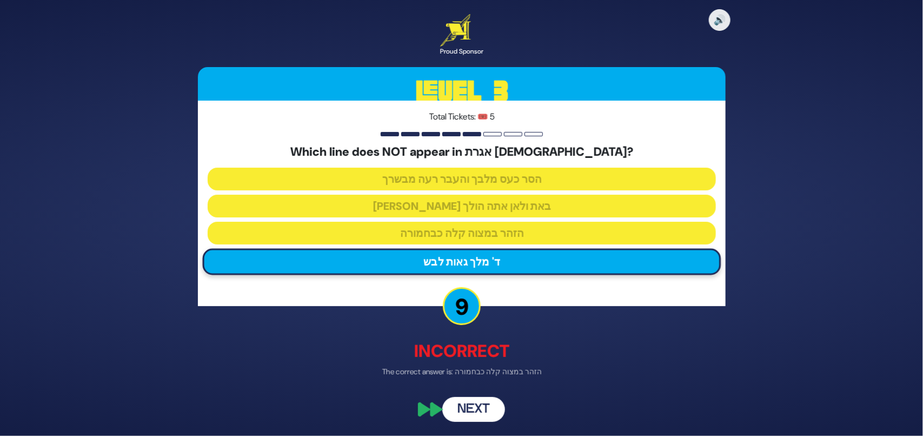
click at [471, 414] on button "Next" at bounding box center [474, 409] width 63 height 25
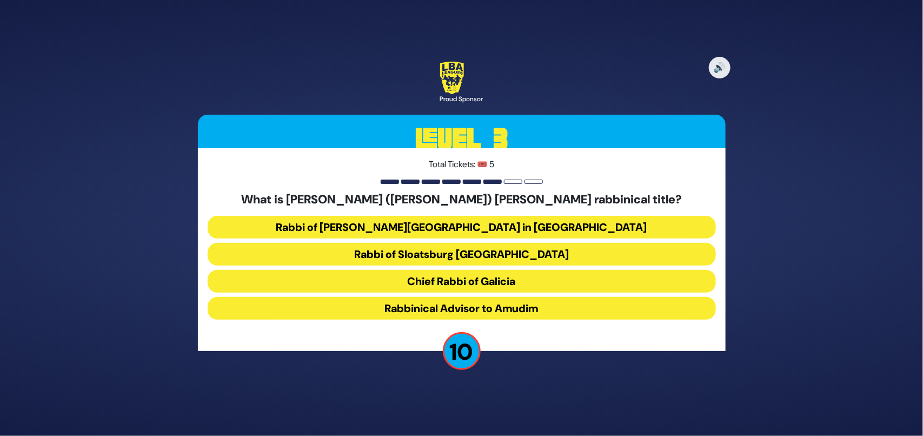
click at [405, 277] on button "Chief Rabbi of Galicia" at bounding box center [462, 281] width 509 height 23
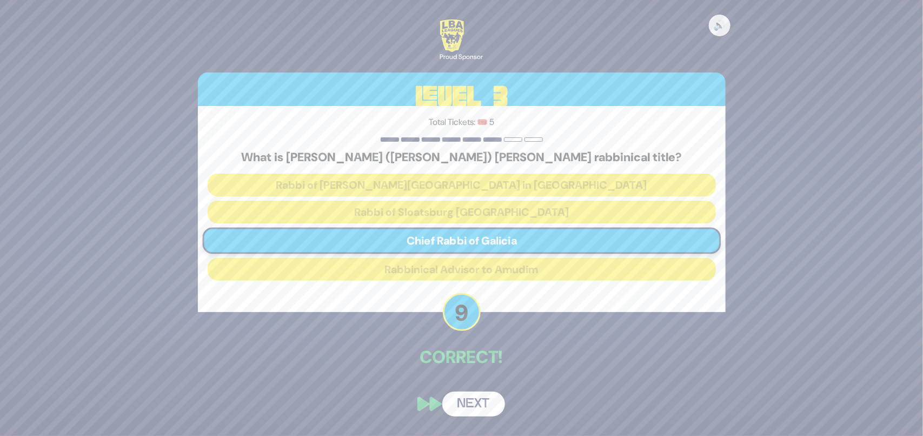
click at [461, 397] on button "Next" at bounding box center [474, 404] width 63 height 25
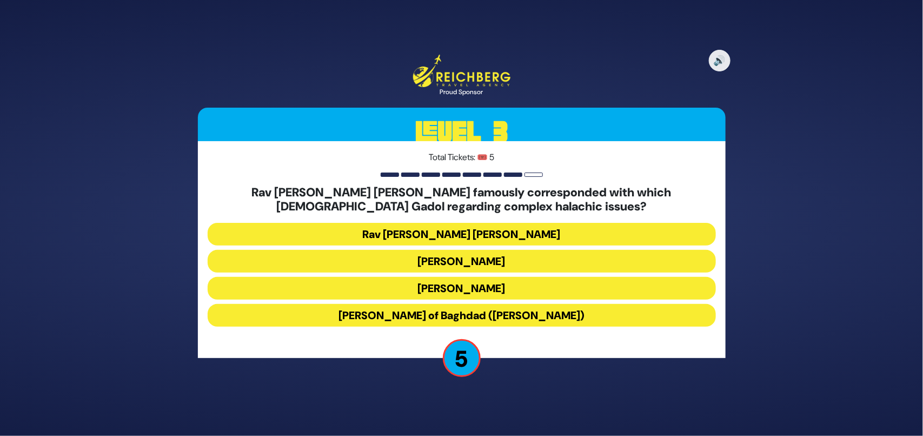
click at [399, 312] on button "Rav Yosef Chaim of Baghdad (Ben Ish Chai)" at bounding box center [462, 315] width 509 height 23
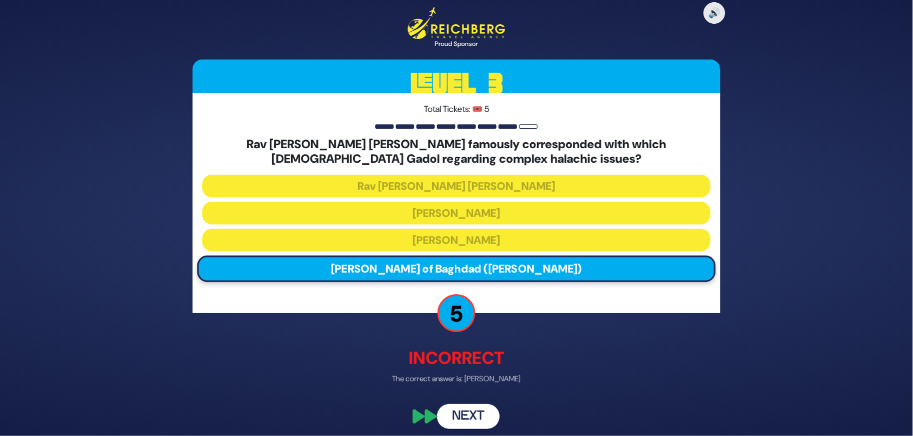
click at [468, 425] on button "Next" at bounding box center [468, 416] width 63 height 25
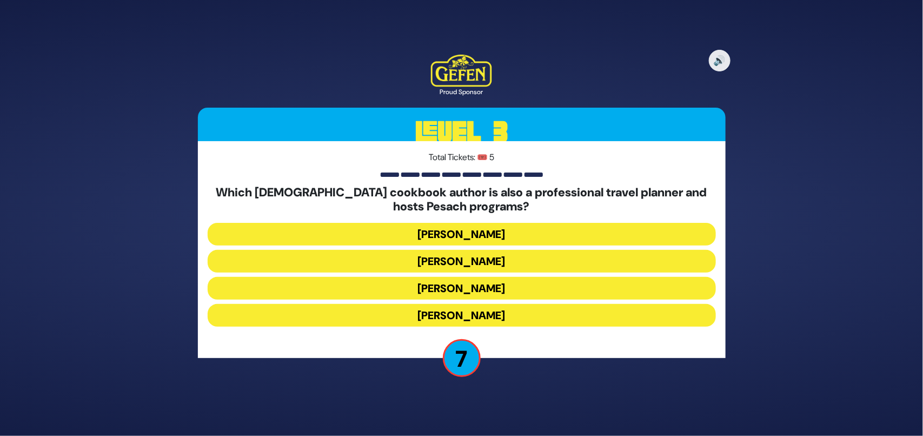
click at [506, 261] on button "Naomi Nachman" at bounding box center [462, 261] width 509 height 23
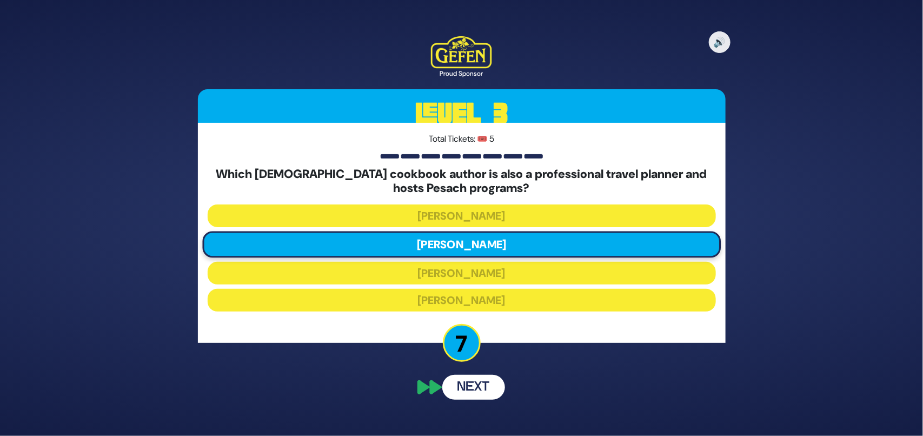
click at [492, 420] on div "🔊 Proud Sponsor Level 3 Total Tickets: 🎟️ 5 Which Jewish cookbook author is als…" at bounding box center [461, 218] width 923 height 436
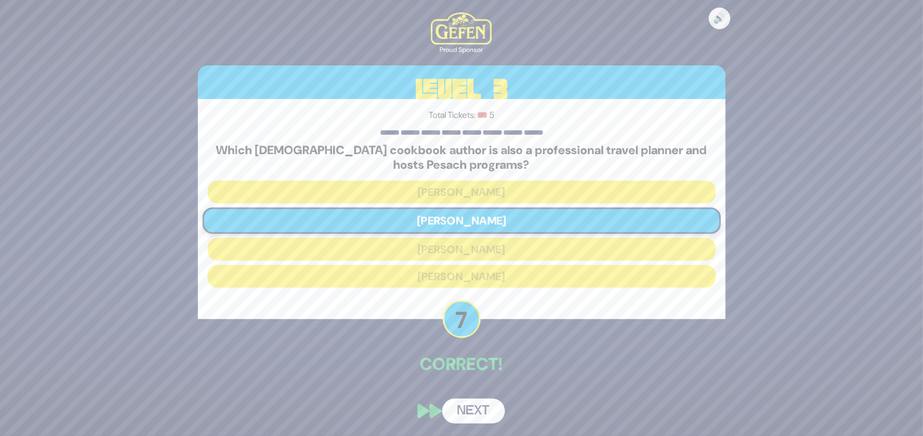
click at [488, 420] on button "Next" at bounding box center [474, 411] width 63 height 25
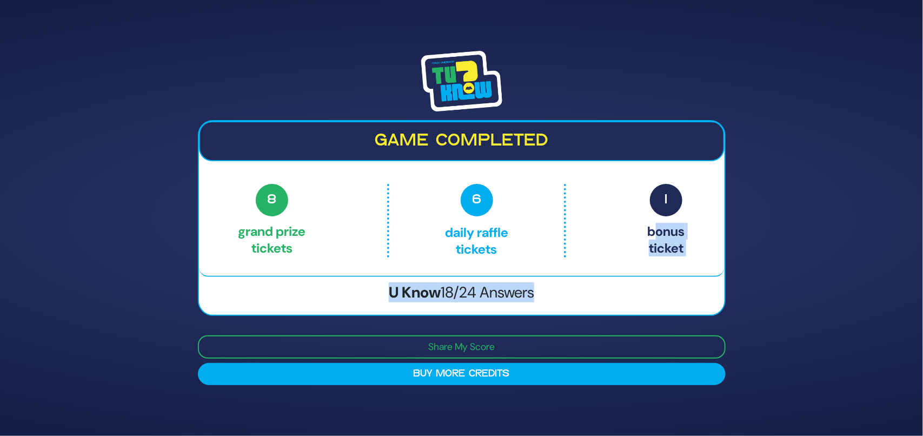
drag, startPoint x: 478, startPoint y: 405, endPoint x: 668, endPoint y: 225, distance: 261.8
click at [668, 225] on div "Game completed 8 Grand Prize tickets 6 Daily Raffle tickets 1 Bonus ticket 8 Gr…" at bounding box center [461, 218] width 923 height 436
click at [829, 268] on div "Game completed 8 Grand Prize tickets 6 Daily Raffle tickets 1 Bonus ticket 8 Gr…" at bounding box center [461, 218] width 923 height 436
drag, startPoint x: 923, startPoint y: 255, endPoint x: 669, endPoint y: 195, distance: 261.2
click at [669, 195] on div "Game completed 8 Grand Prize tickets 6 Daily Raffle tickets 1 Bonus ticket 8 Gr…" at bounding box center [461, 218] width 923 height 436
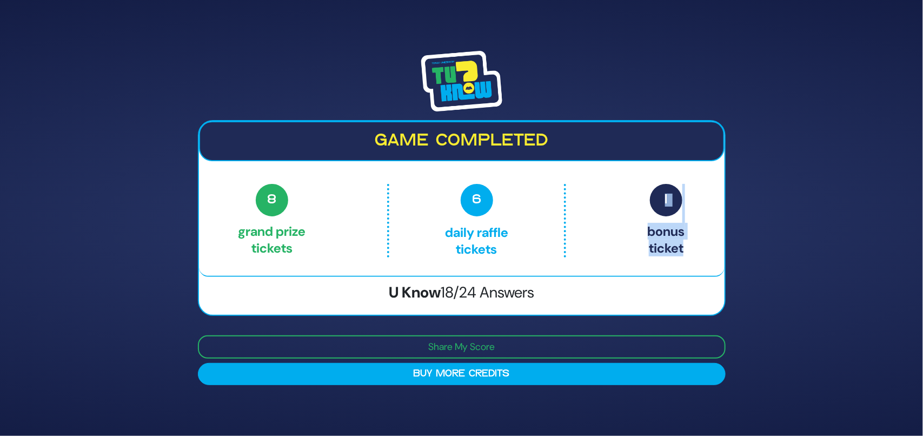
click at [669, 195] on span "1" at bounding box center [666, 200] width 32 height 32
click at [669, 204] on span "1" at bounding box center [666, 200] width 32 height 32
click at [677, 255] on p "1 Bonus ticket" at bounding box center [666, 221] width 37 height 74
click at [306, 236] on p "8 Grand Prize tickets" at bounding box center [272, 221] width 68 height 74
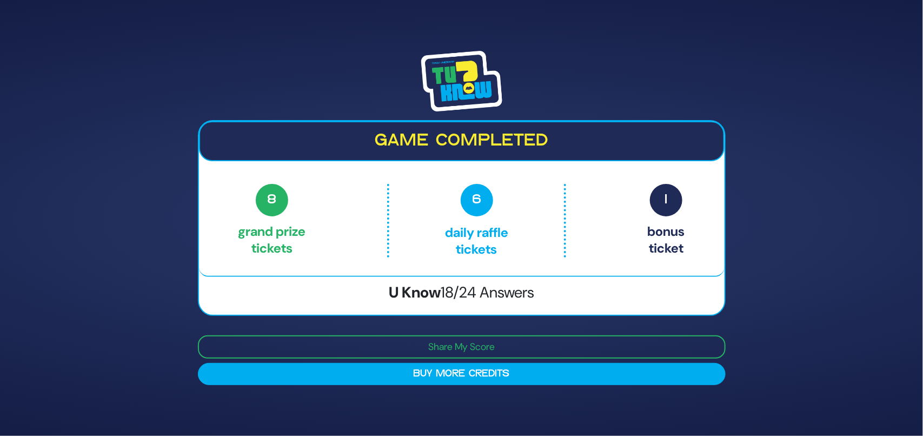
click at [247, 220] on p "8 Grand Prize tickets" at bounding box center [272, 221] width 68 height 74
click at [579, 290] on h3 "U Know 18/24 Answers" at bounding box center [462, 292] width 526 height 18
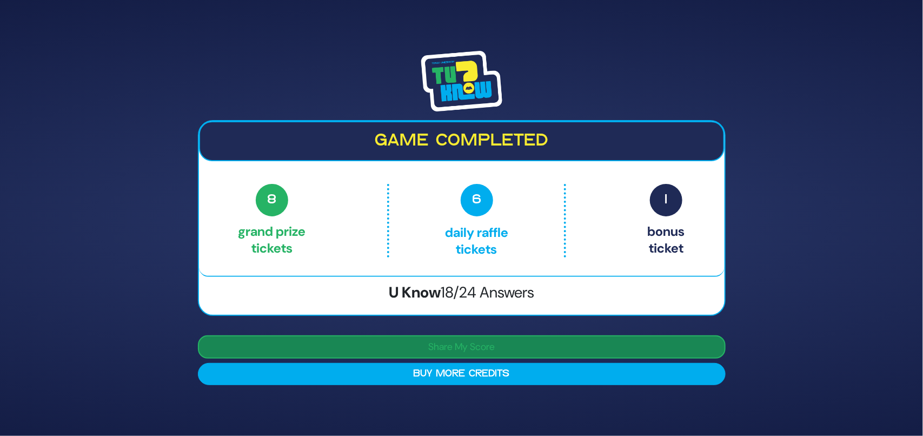
click at [566, 337] on button "Share My Score" at bounding box center [462, 346] width 528 height 23
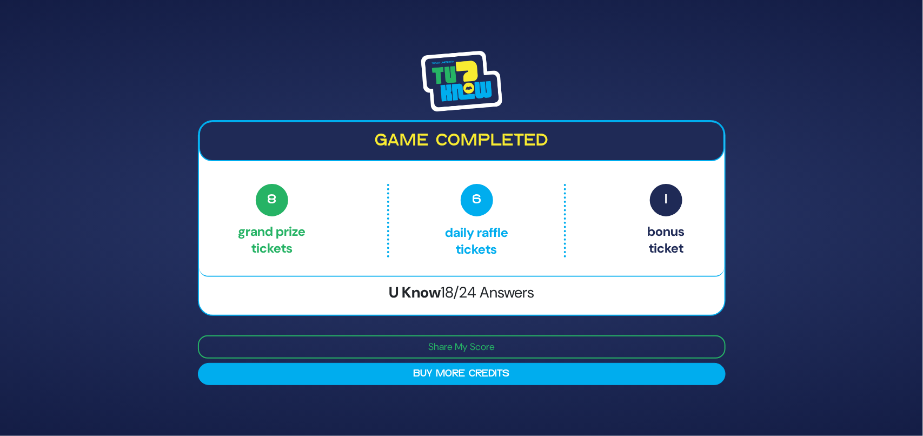
click at [921, 353] on div "Game completed 8 Grand Prize tickets 6 Daily Raffle tickets 1 Bonus ticket 8 Gr…" at bounding box center [461, 218] width 923 height 436
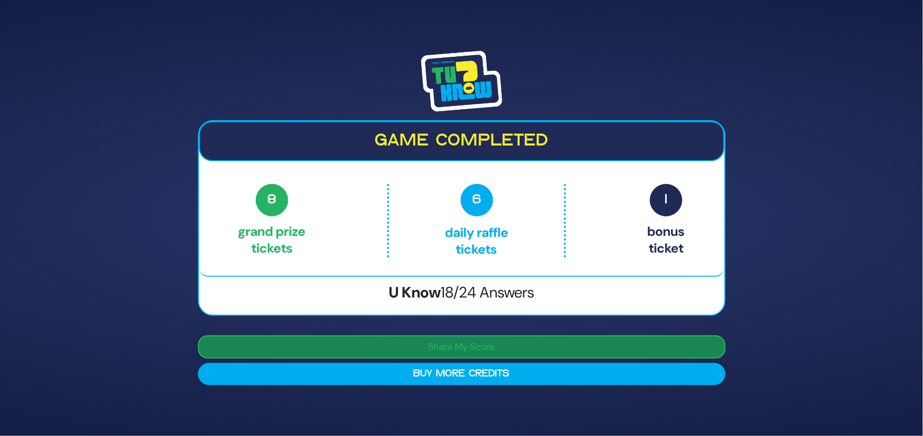
click at [588, 351] on button "Share My Score" at bounding box center [462, 346] width 528 height 23
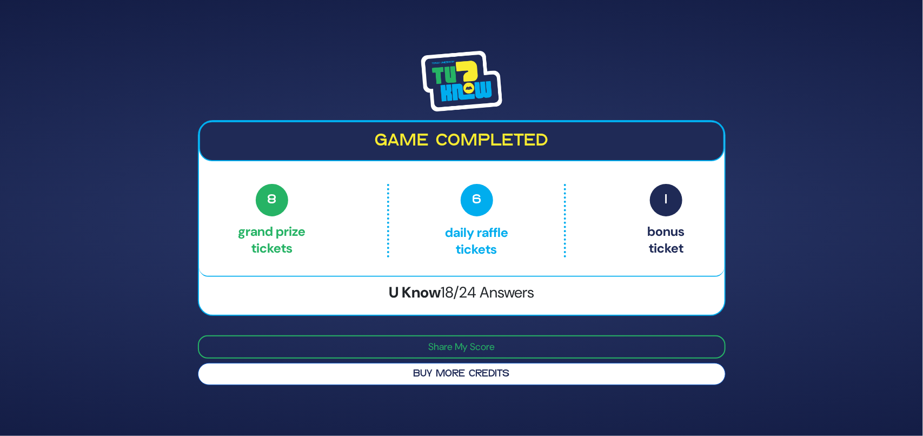
click at [309, 376] on button "Buy More Credits" at bounding box center [462, 374] width 528 height 22
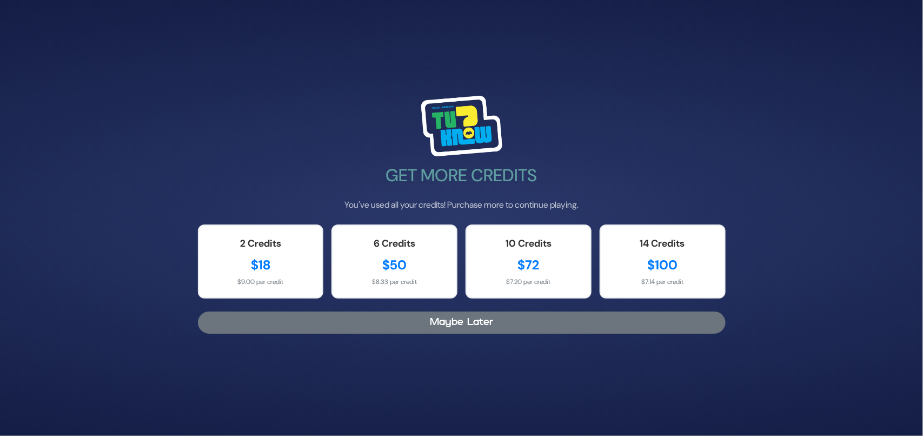
click at [427, 318] on button "Maybe Later" at bounding box center [462, 323] width 528 height 22
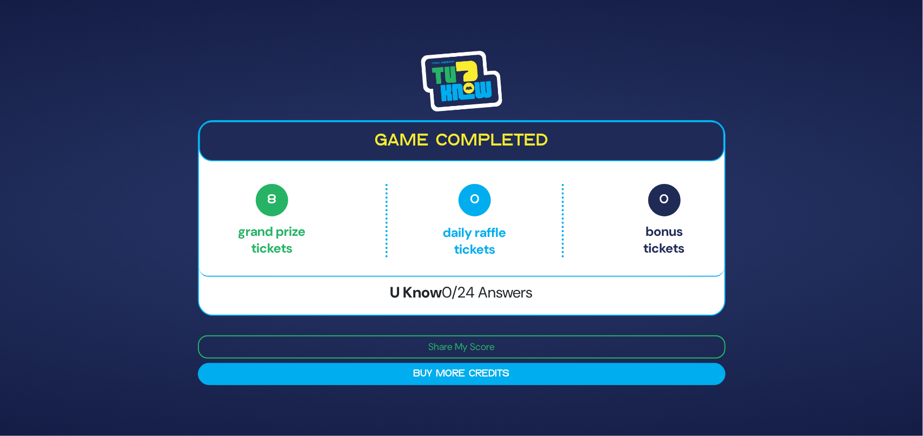
drag, startPoint x: 923, startPoint y: 285, endPoint x: 923, endPoint y: 386, distance: 101.2
click at [923, 386] on div "Game completed 8 Grand Prize tickets 0 Daily Raffle tickets 0 Bonus tickets 8 G…" at bounding box center [461, 218] width 923 height 436
